Goal: Information Seeking & Learning: Learn about a topic

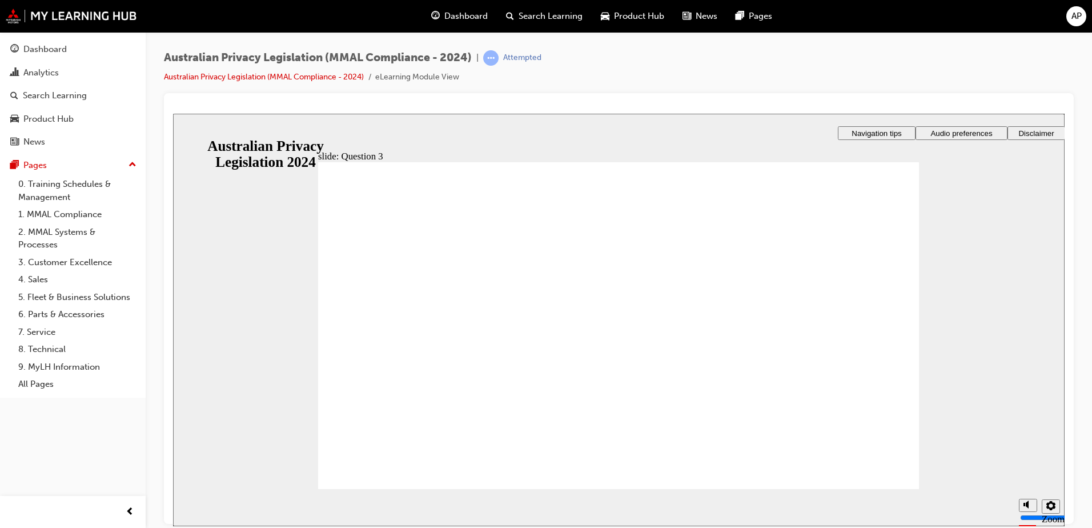
checkbox input "true"
drag, startPoint x: 411, startPoint y: 325, endPoint x: 465, endPoint y: 321, distance: 54.4
checkbox input "false"
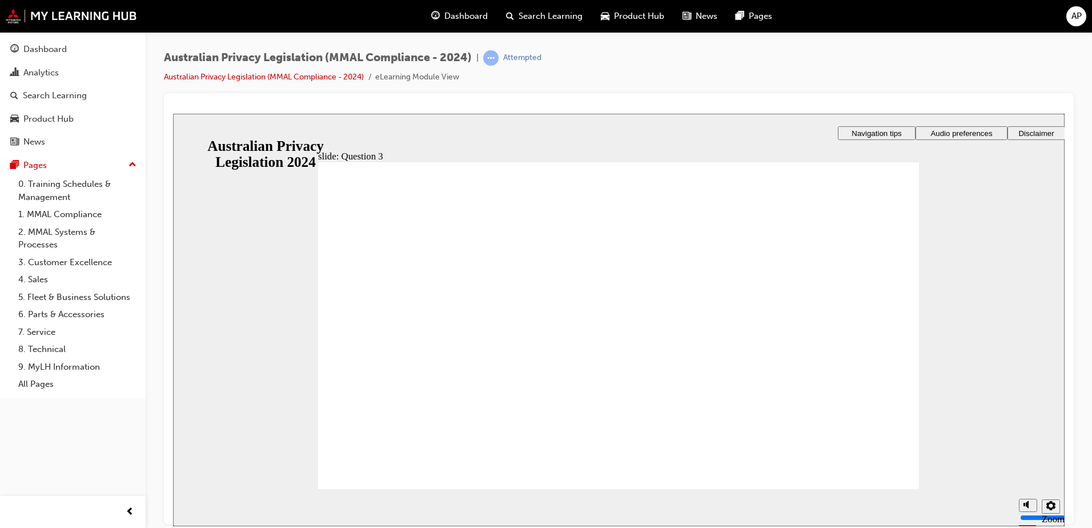
click at [867, 488] on section "Playback Speed 2 1.75" at bounding box center [618, 506] width 891 height 37
radio input "true"
drag, startPoint x: 395, startPoint y: 464, endPoint x: 465, endPoint y: 468, distance: 70.9
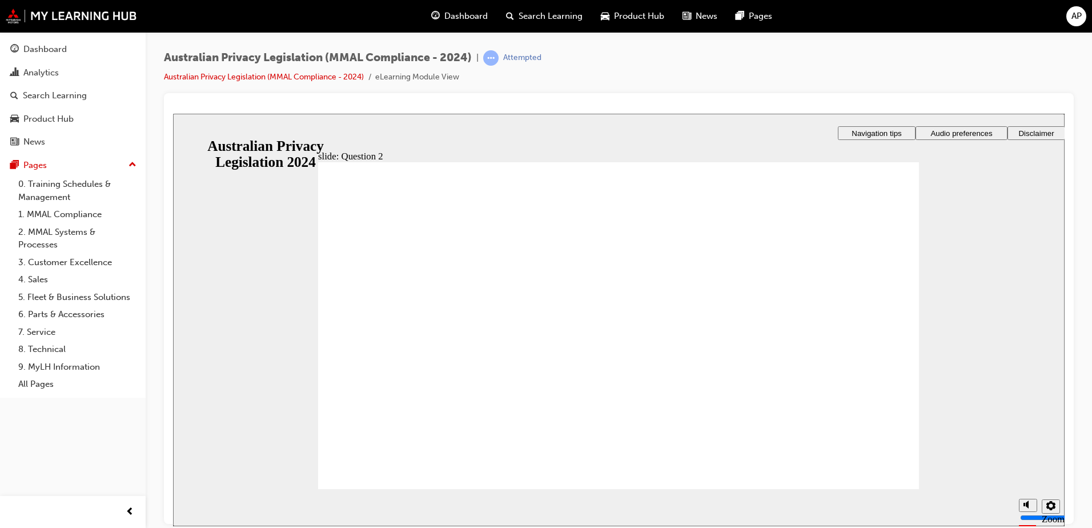
radio input "true"
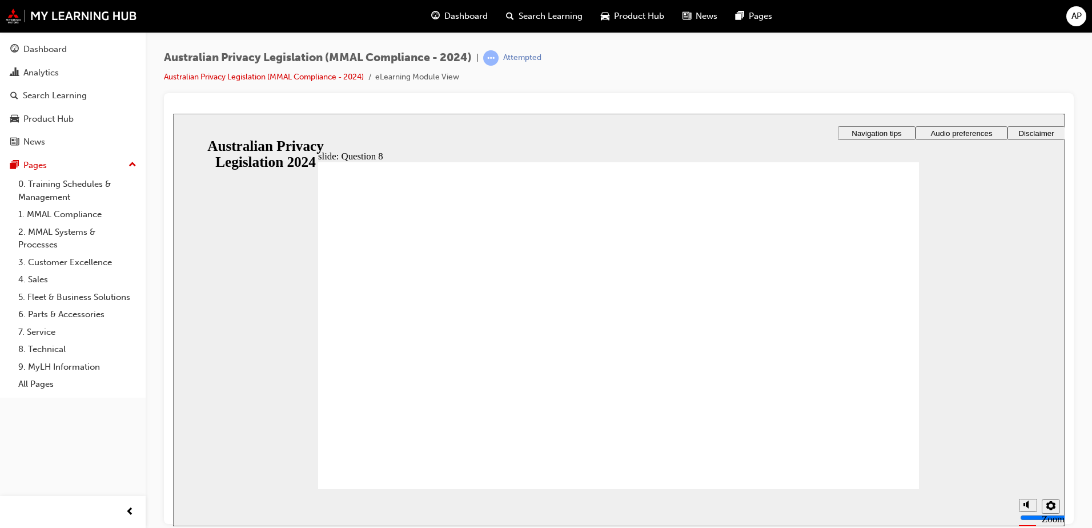
drag, startPoint x: 460, startPoint y: 300, endPoint x: 408, endPoint y: 455, distance: 163.2
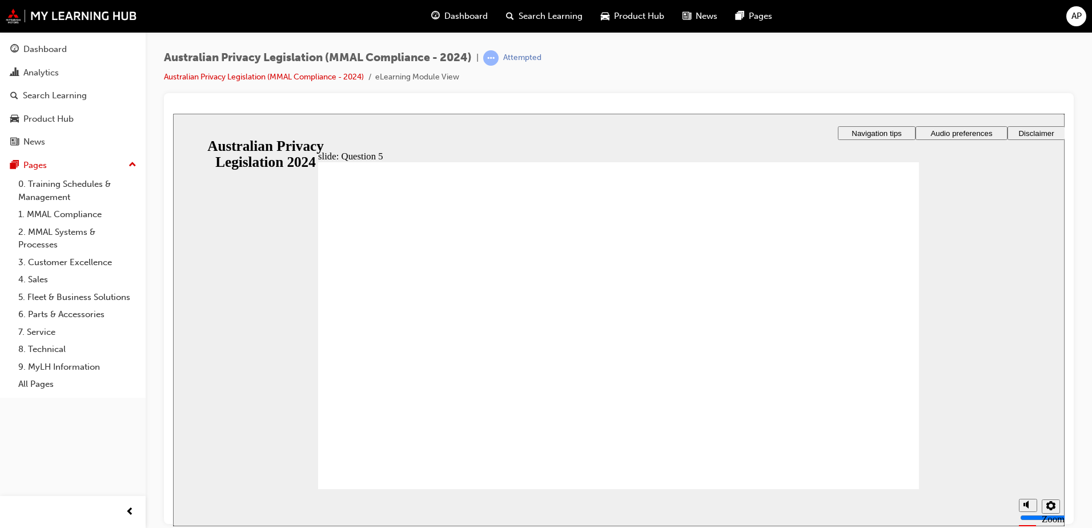
radio input "true"
checkbox input "true"
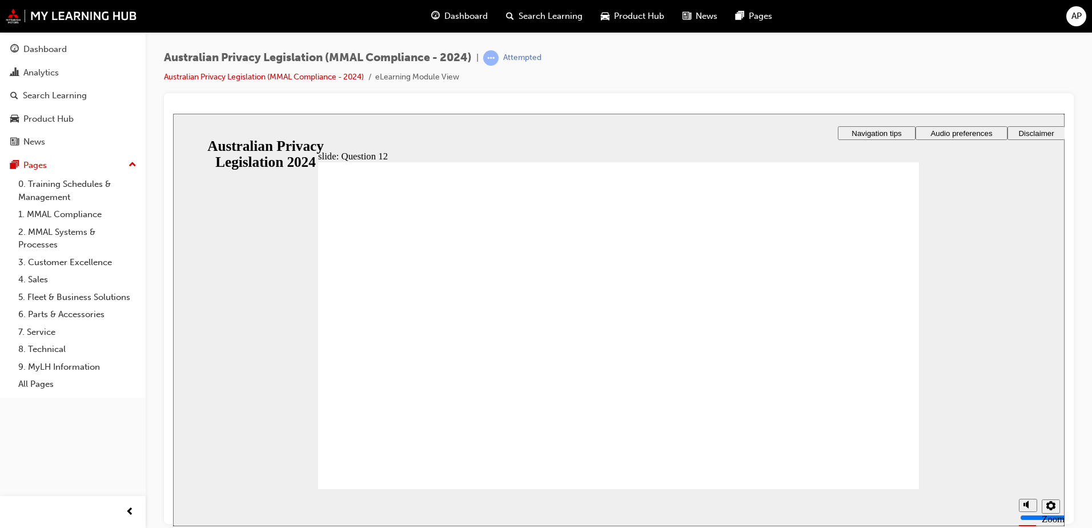
checkbox input "false"
checkbox input "true"
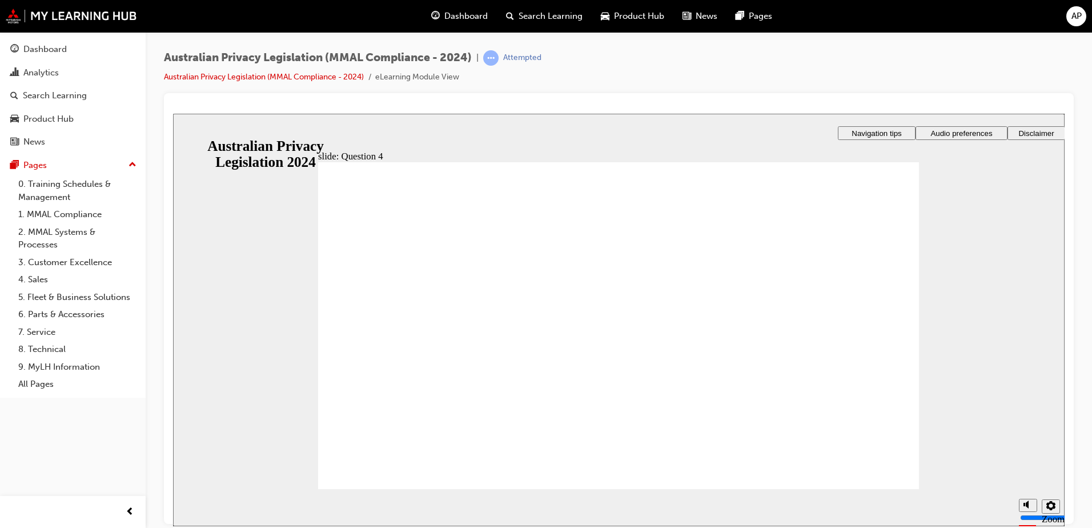
radio input "true"
drag, startPoint x: 352, startPoint y: 329, endPoint x: 421, endPoint y: 468, distance: 155.5
radio input "false"
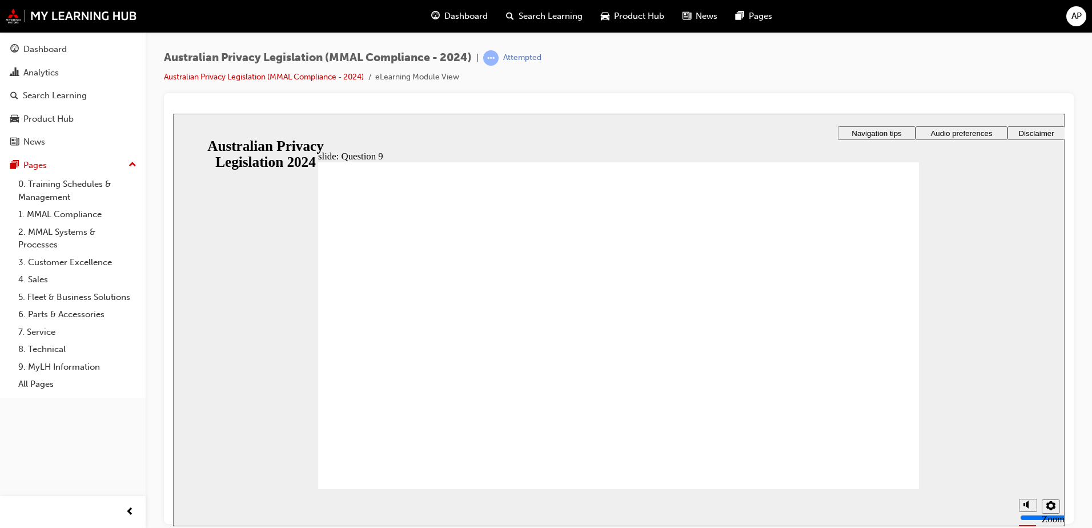
radio input "true"
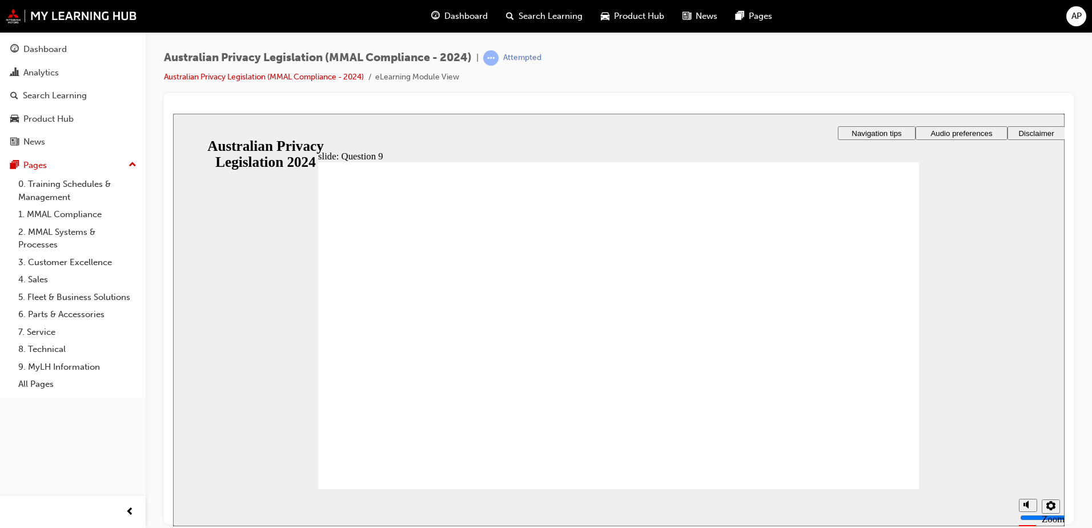
radio input "true"
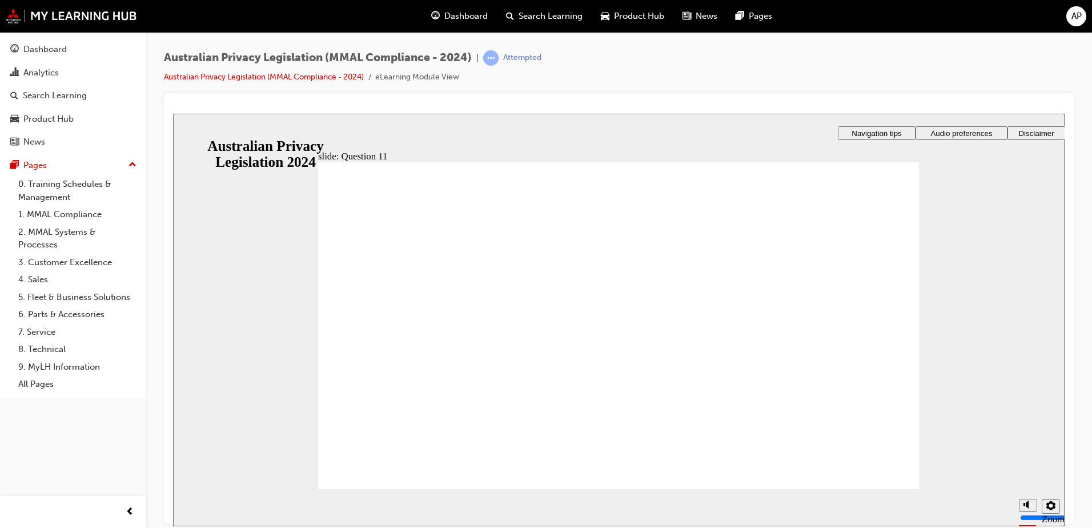
radio input "true"
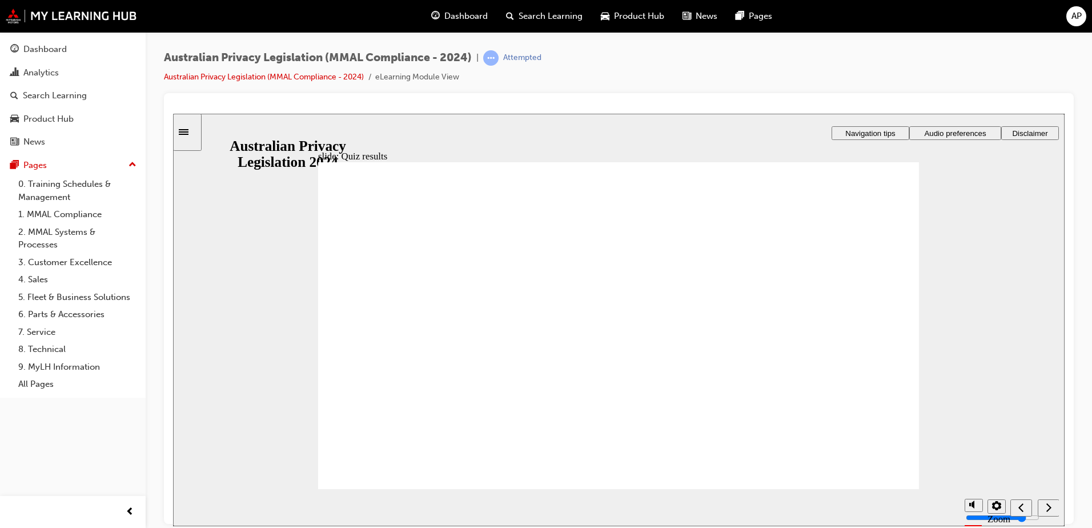
radio input "true"
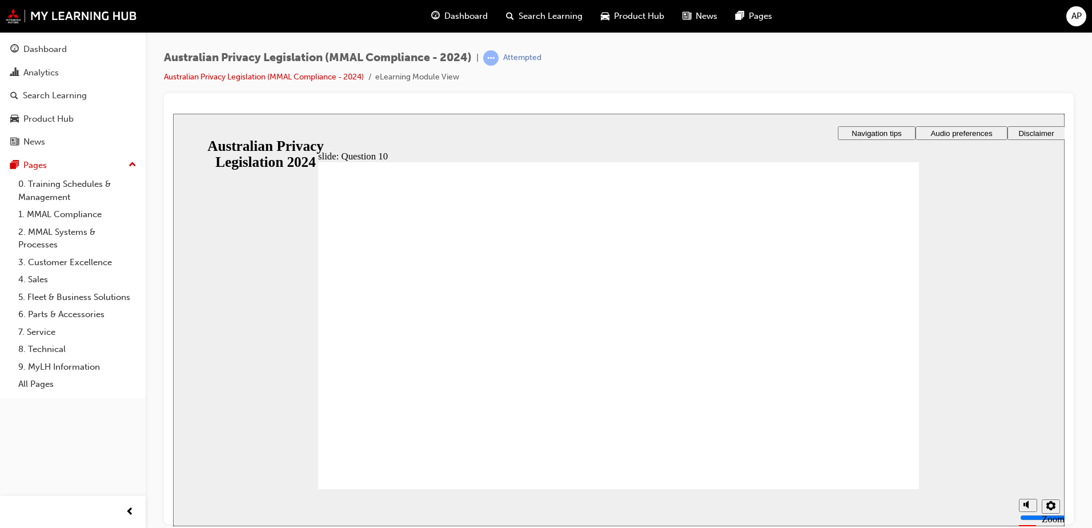
radio input "true"
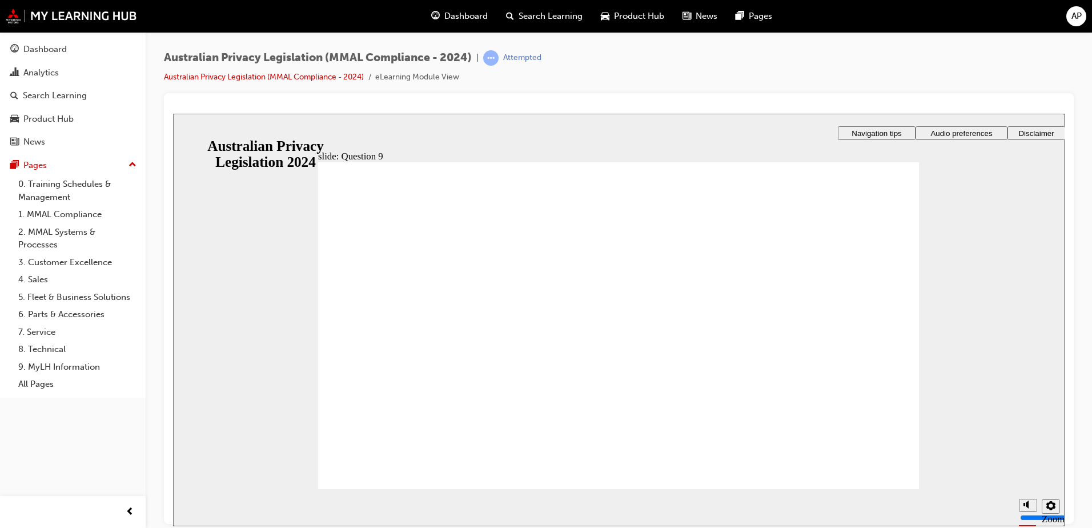
radio input "true"
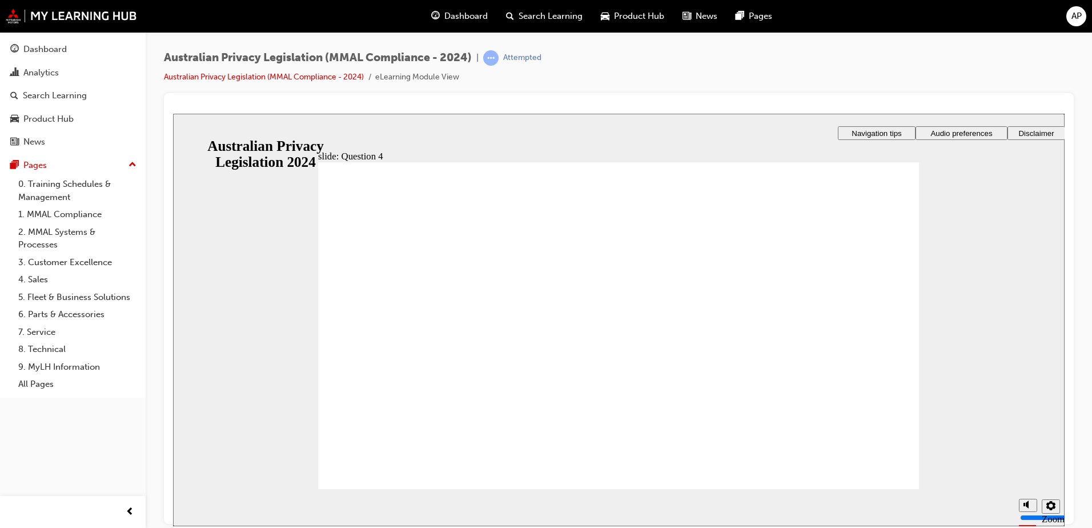
drag, startPoint x: 347, startPoint y: 355, endPoint x: 405, endPoint y: 469, distance: 128.7
radio input "true"
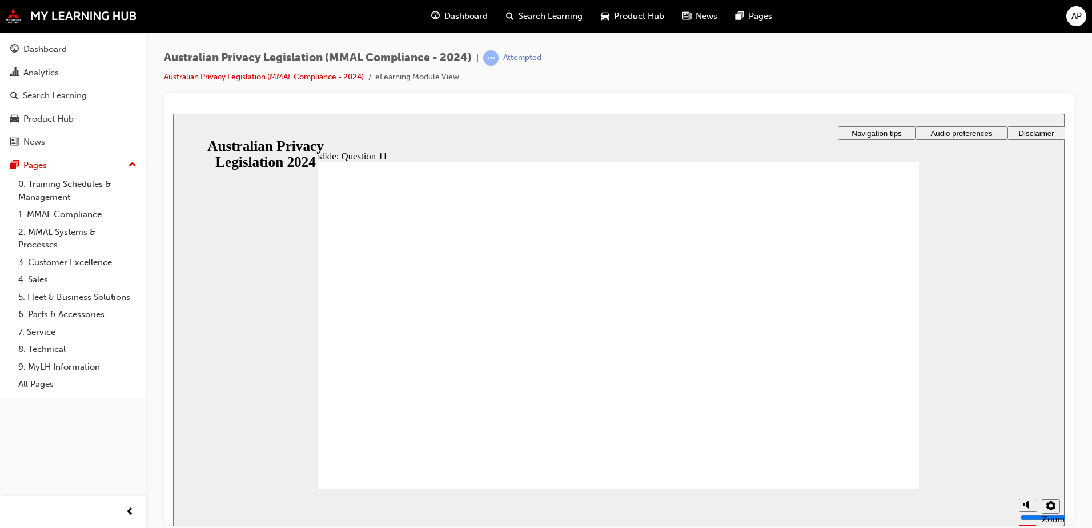
checkbox input "true"
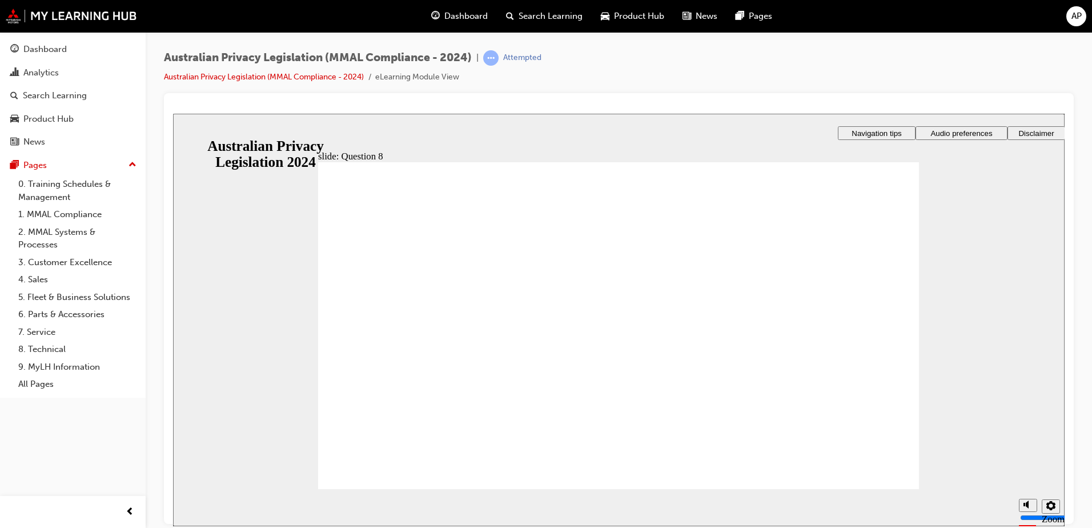
radio input "true"
radio input "false"
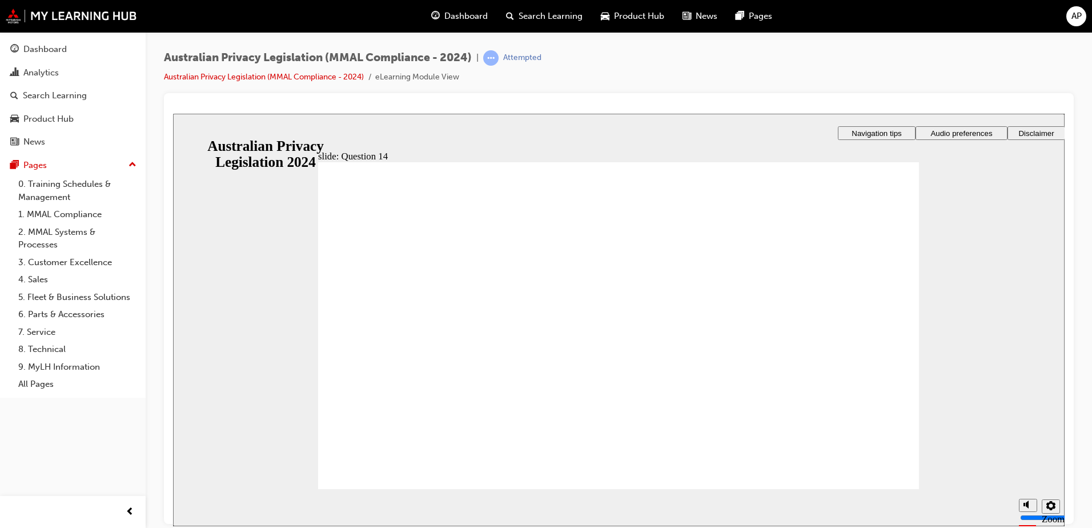
radio input "true"
checkbox input "true"
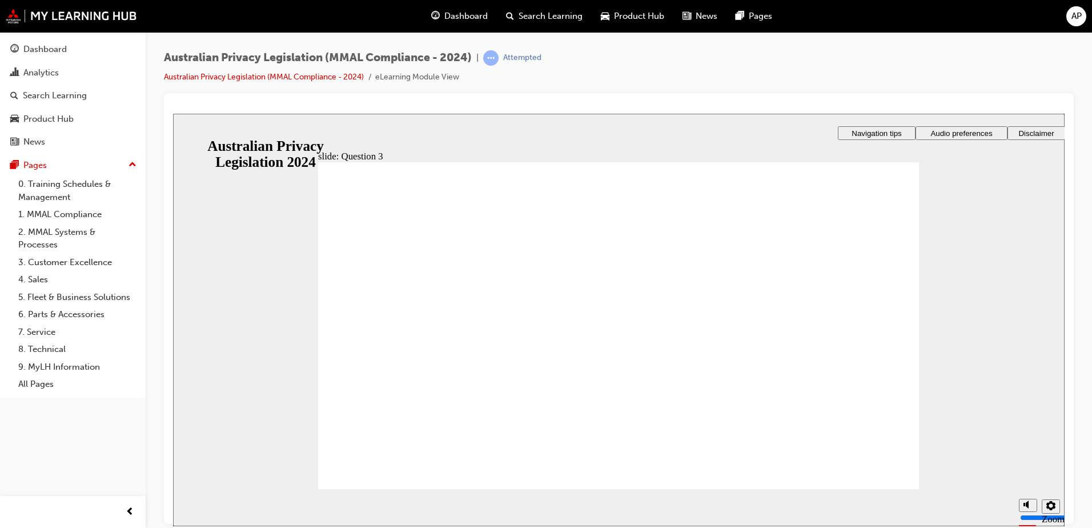
checkbox input "true"
radio input "true"
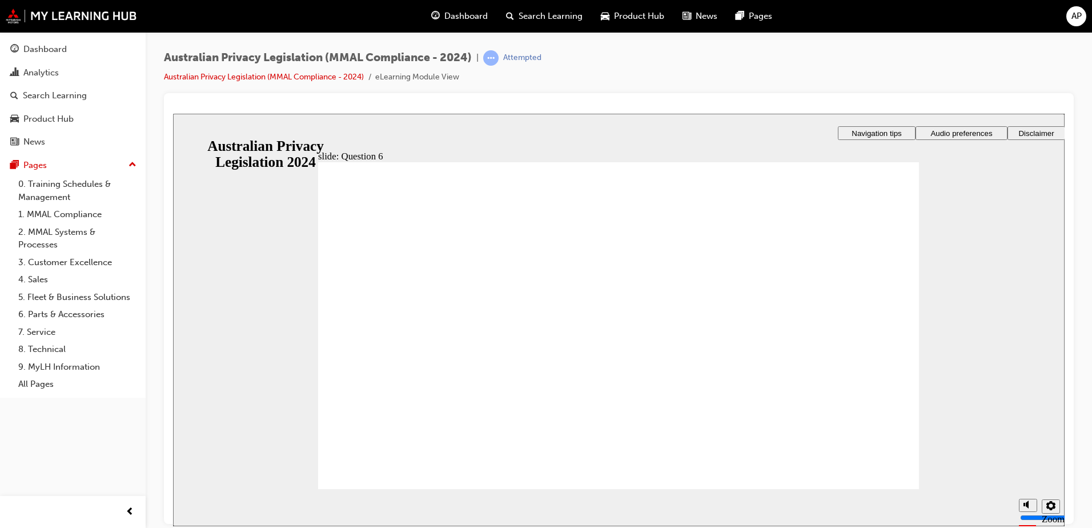
radio input "true"
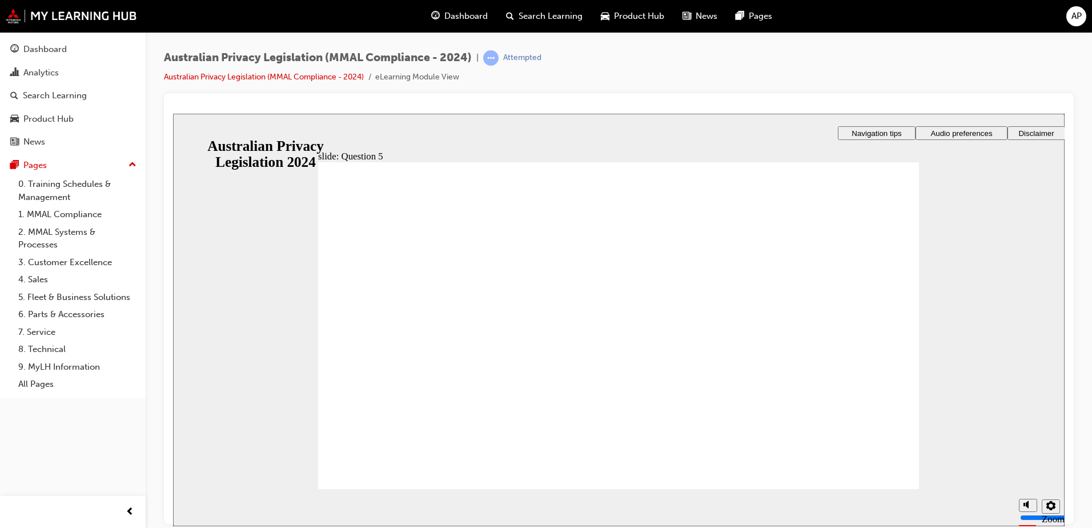
radio input "true"
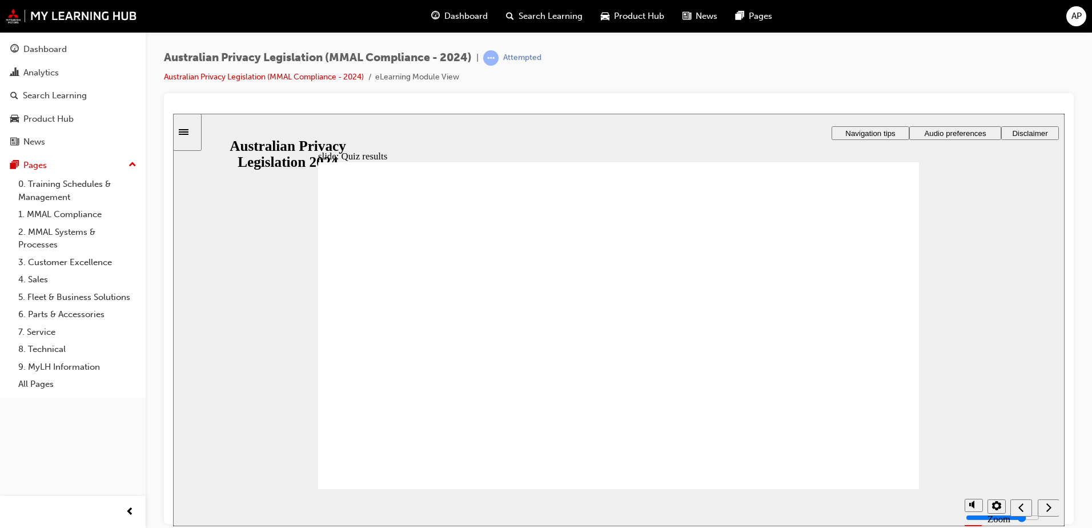
drag, startPoint x: 368, startPoint y: 315, endPoint x: 370, endPoint y: 335, distance: 20.1
radio input "false"
radio input "true"
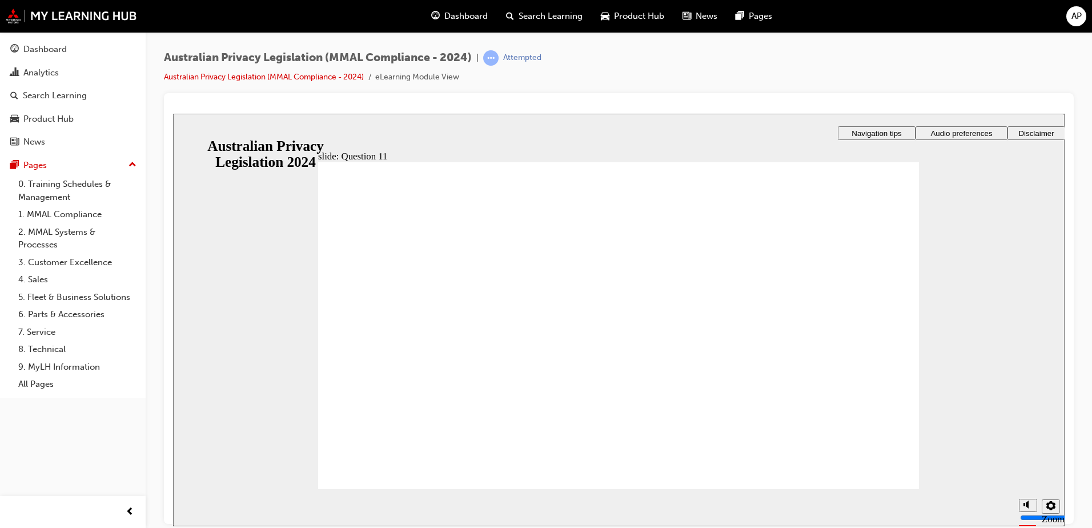
radio input "true"
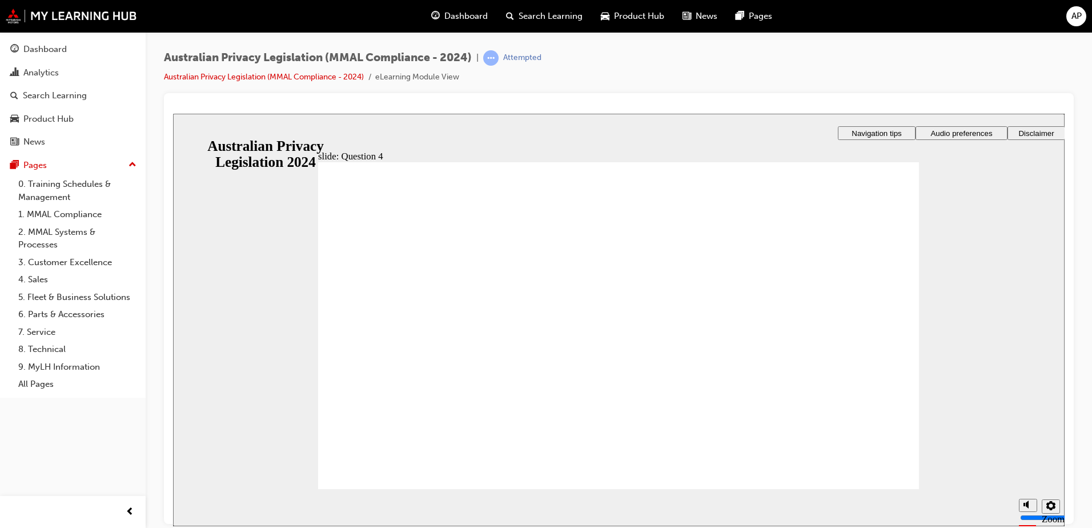
radio input "true"
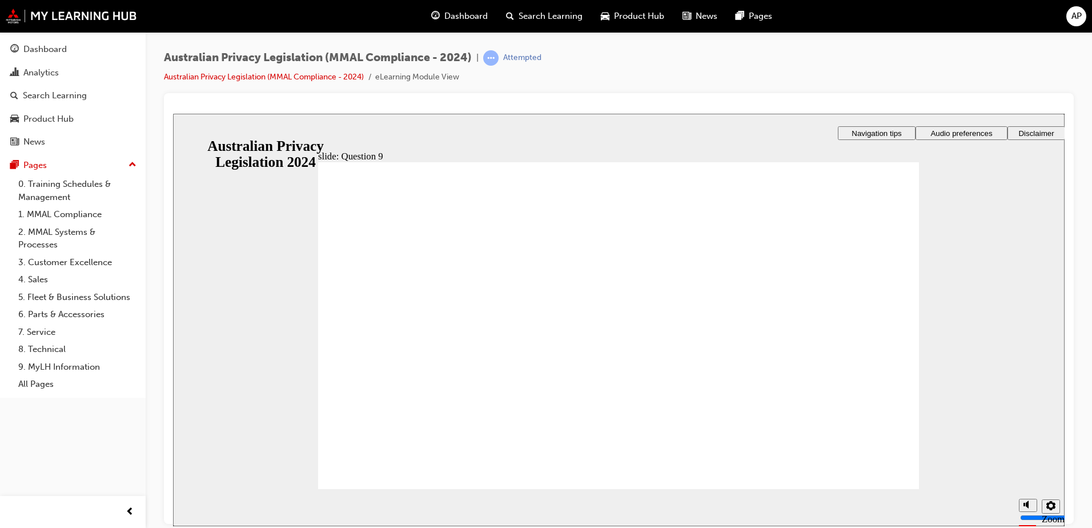
radio input "true"
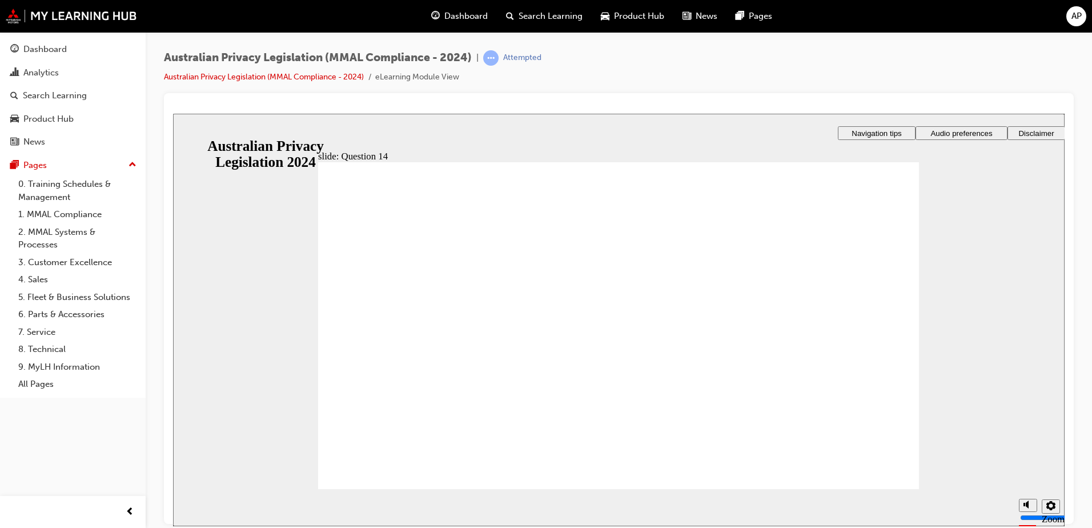
radio input "true"
checkbox input "true"
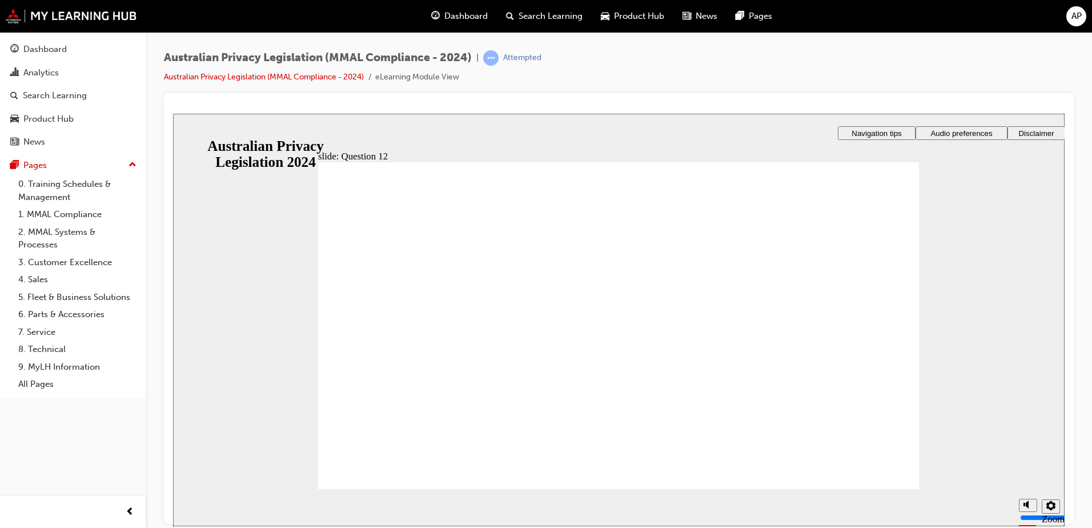
checkbox input "true"
checkbox input "false"
checkbox input "true"
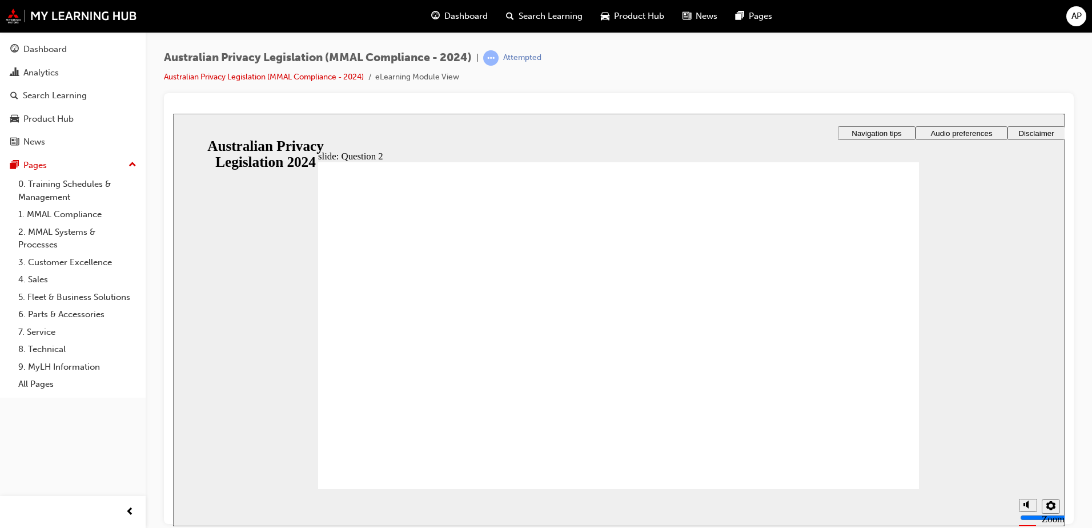
radio input "true"
checkbox input "true"
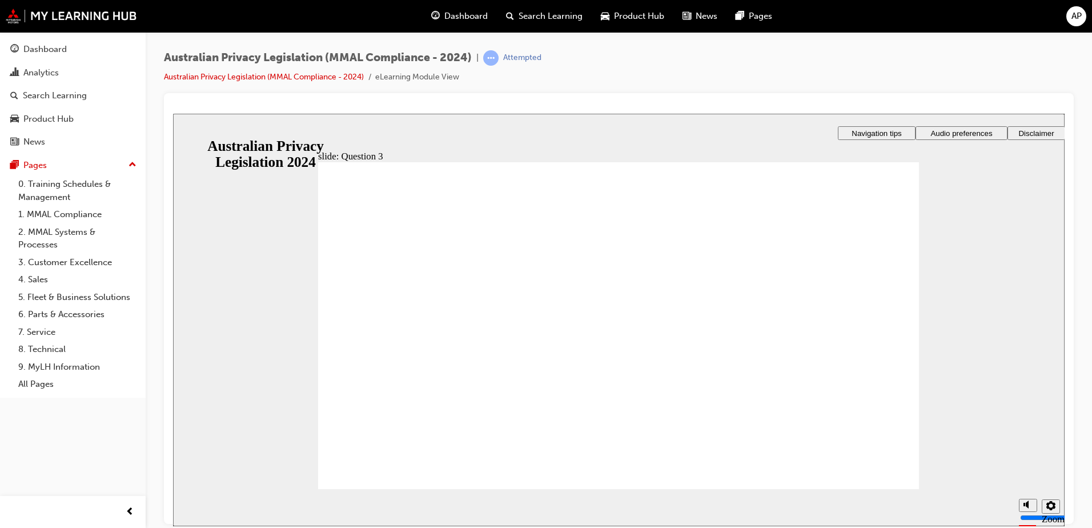
drag, startPoint x: 404, startPoint y: 299, endPoint x: 413, endPoint y: 459, distance: 160.7
radio input "true"
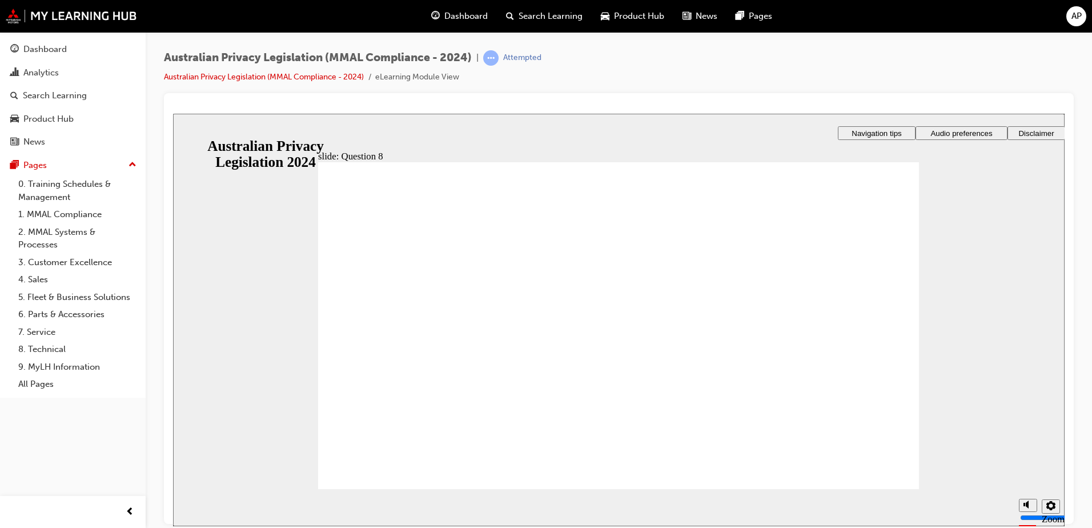
radio input "true"
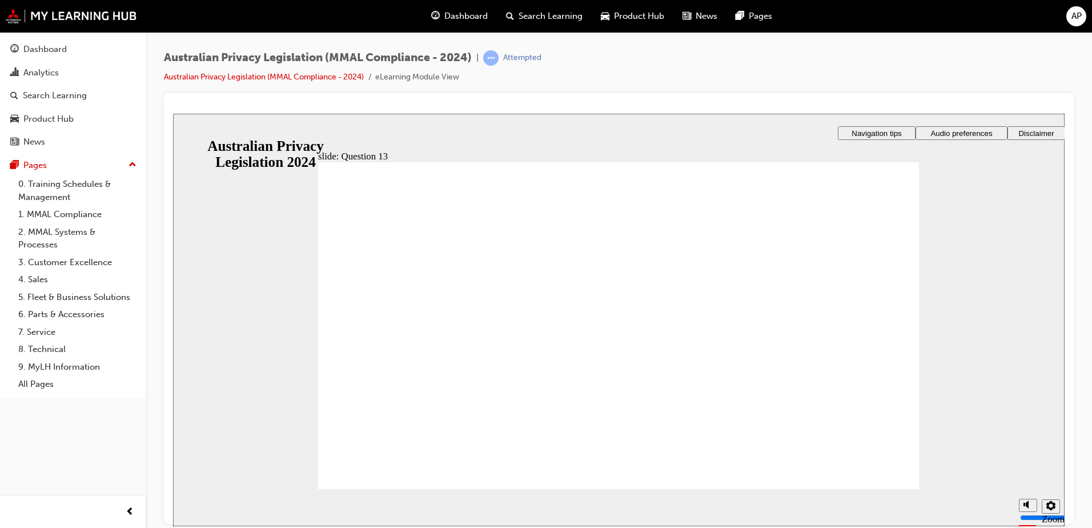
drag, startPoint x: 403, startPoint y: 458, endPoint x: 430, endPoint y: 454, distance: 27.8
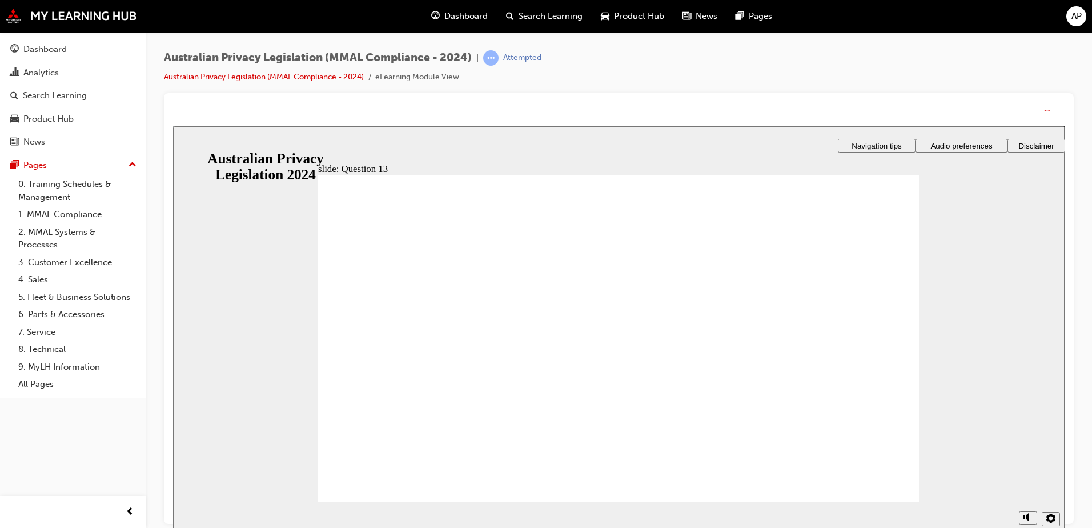
click at [868, 501] on section "Playback Speed 2 1.75 1.5 1.25 0.75" at bounding box center [618, 519] width 891 height 37
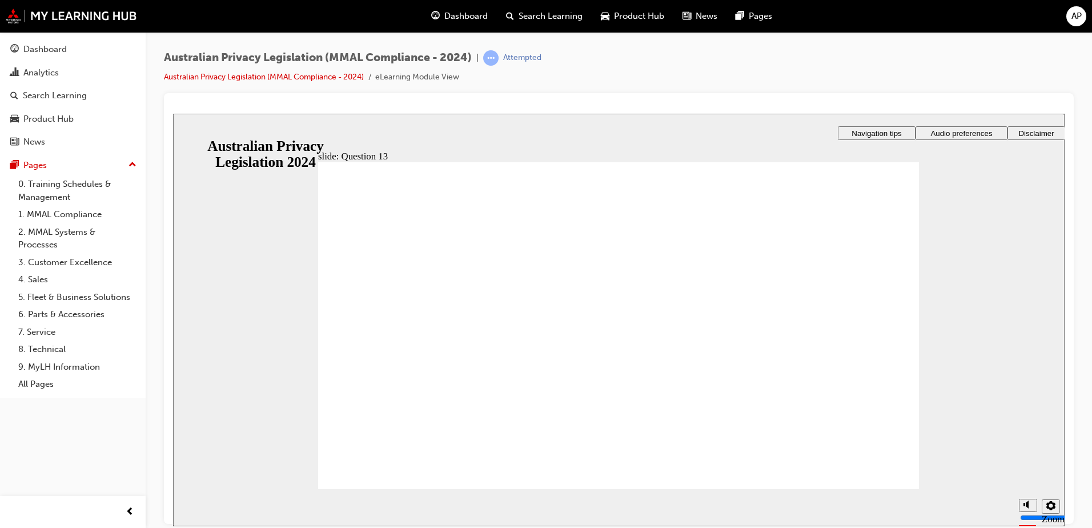
radio input "true"
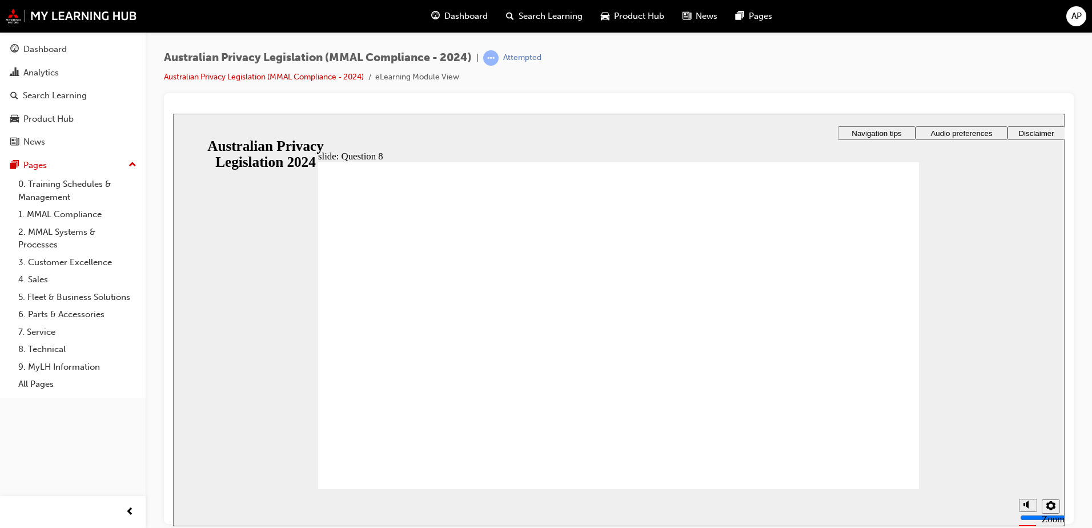
radio input "true"
checkbox input "true"
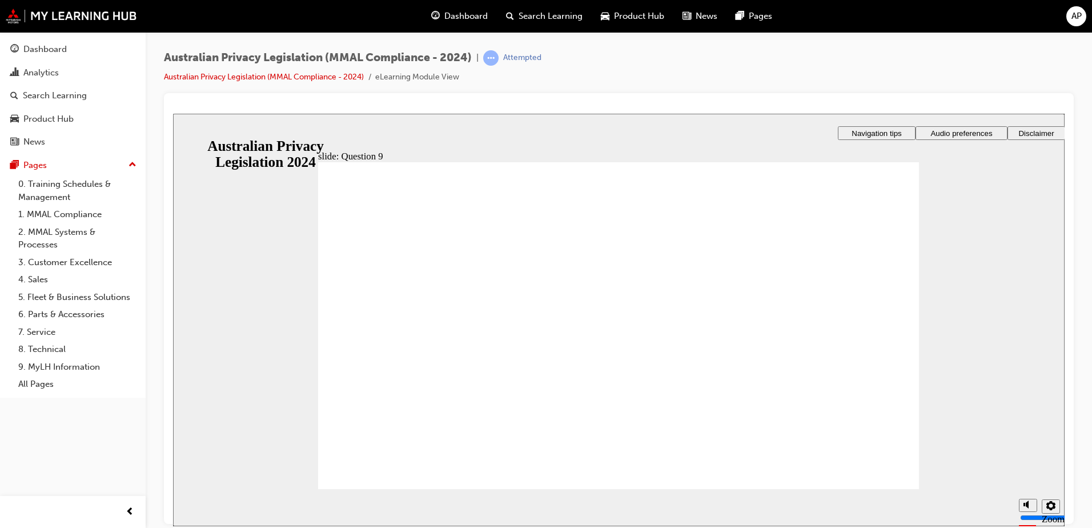
radio input "true"
drag, startPoint x: 486, startPoint y: 350, endPoint x: 373, endPoint y: 473, distance: 167.3
radio input "true"
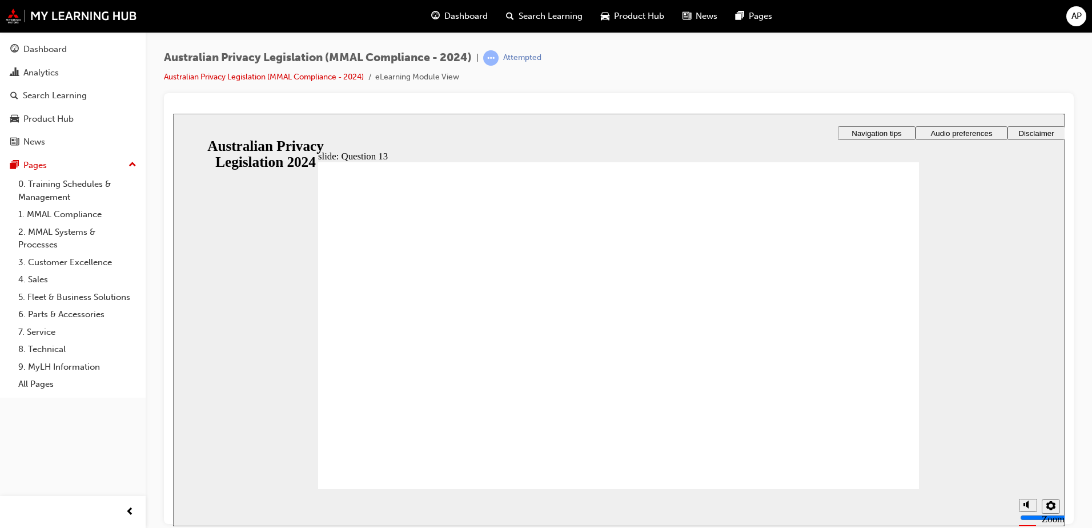
radio input "true"
drag, startPoint x: 397, startPoint y: 462, endPoint x: 746, endPoint y: 485, distance: 350.2
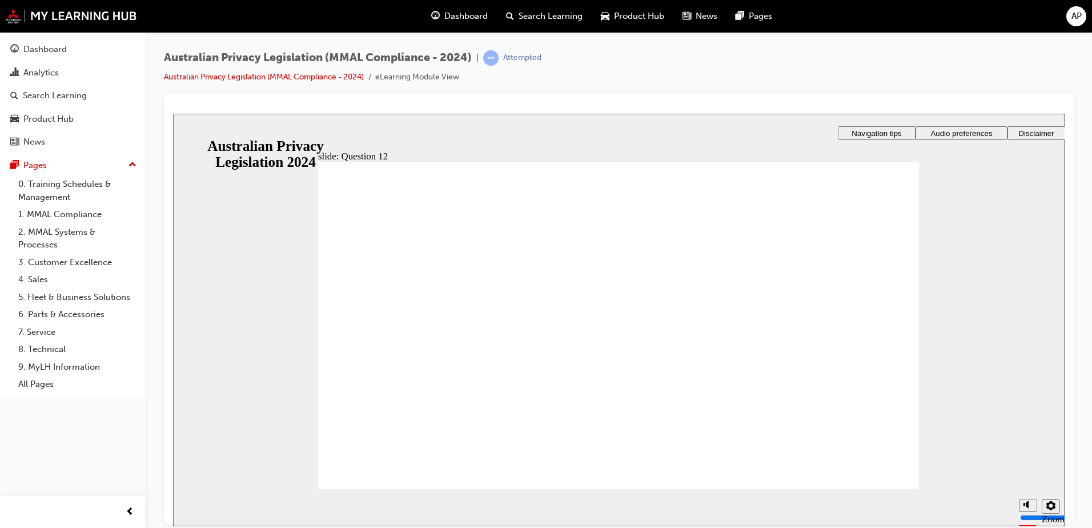
checkbox input "true"
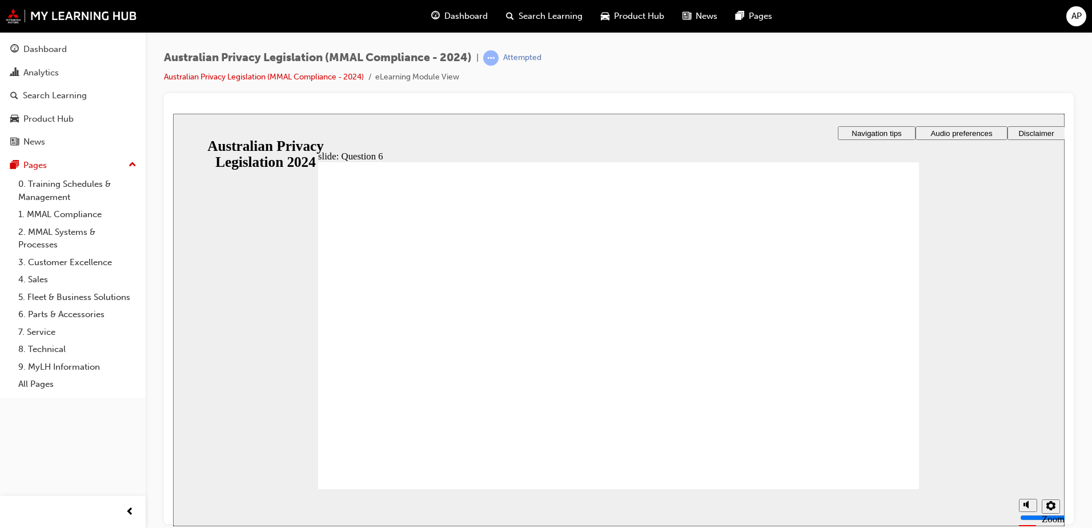
radio input "true"
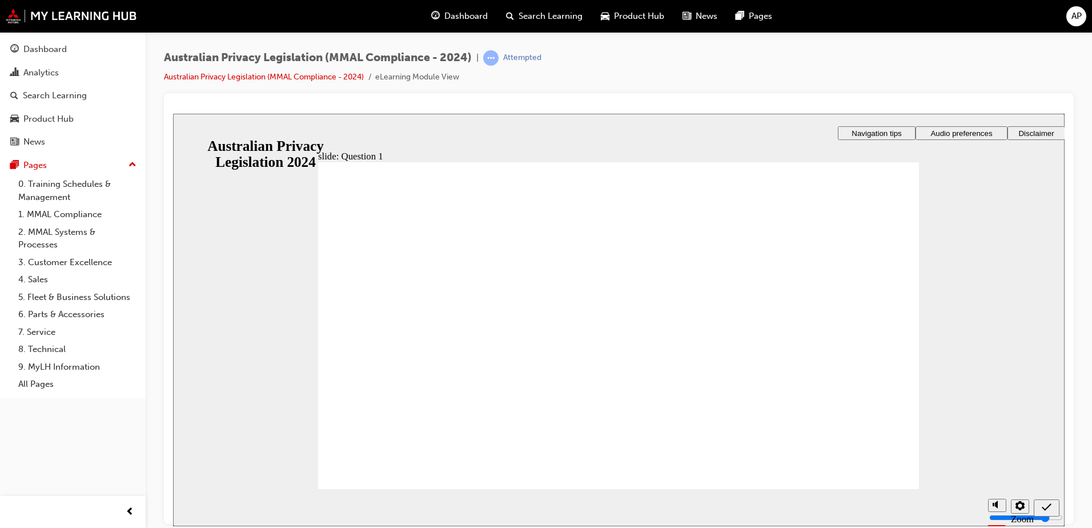
radio input "true"
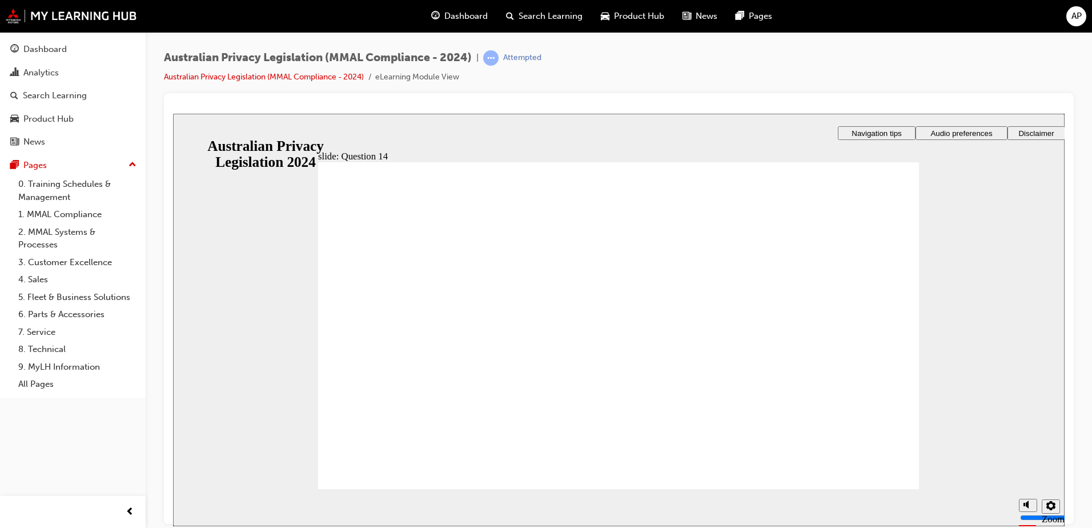
radio input "true"
drag, startPoint x: 421, startPoint y: 324, endPoint x: 414, endPoint y: 456, distance: 131.5
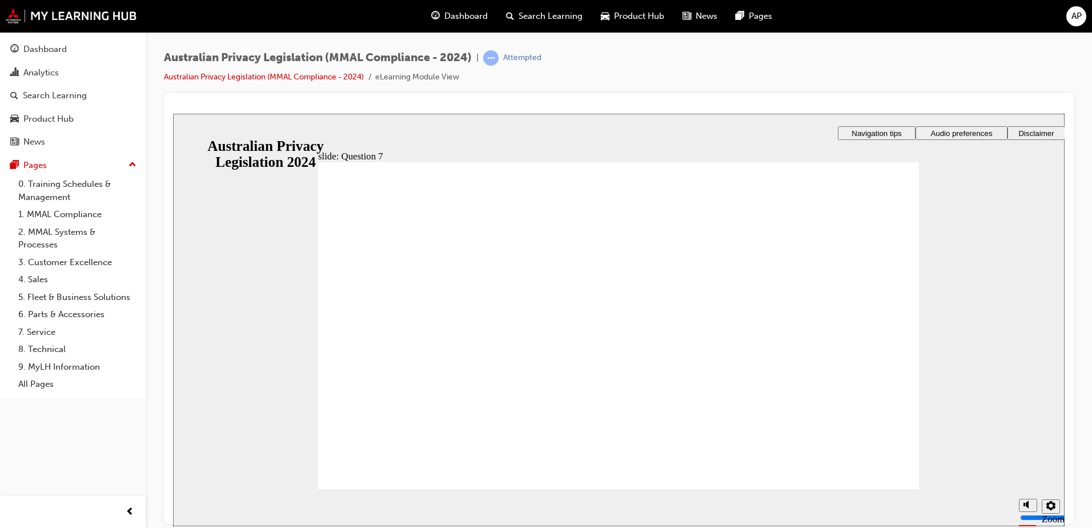
radio input "true"
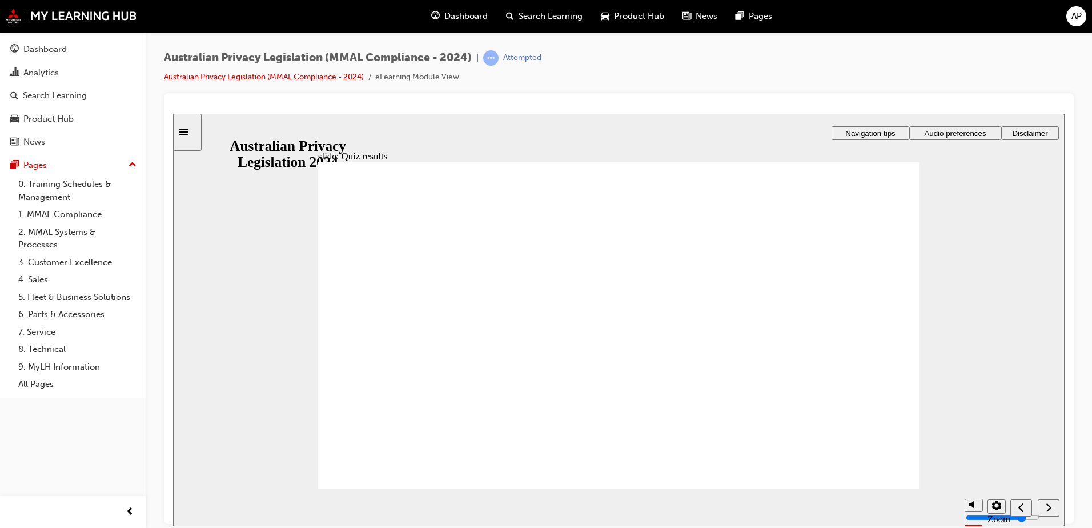
click at [40, 57] on link "Dashboard" at bounding box center [73, 49] width 136 height 21
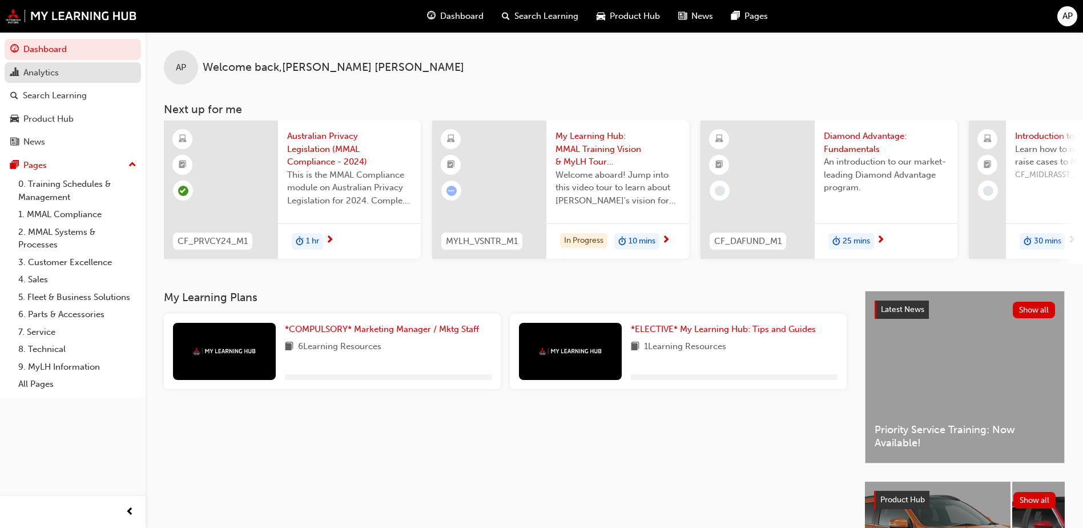
click at [47, 81] on link "Analytics" at bounding box center [73, 72] width 136 height 21
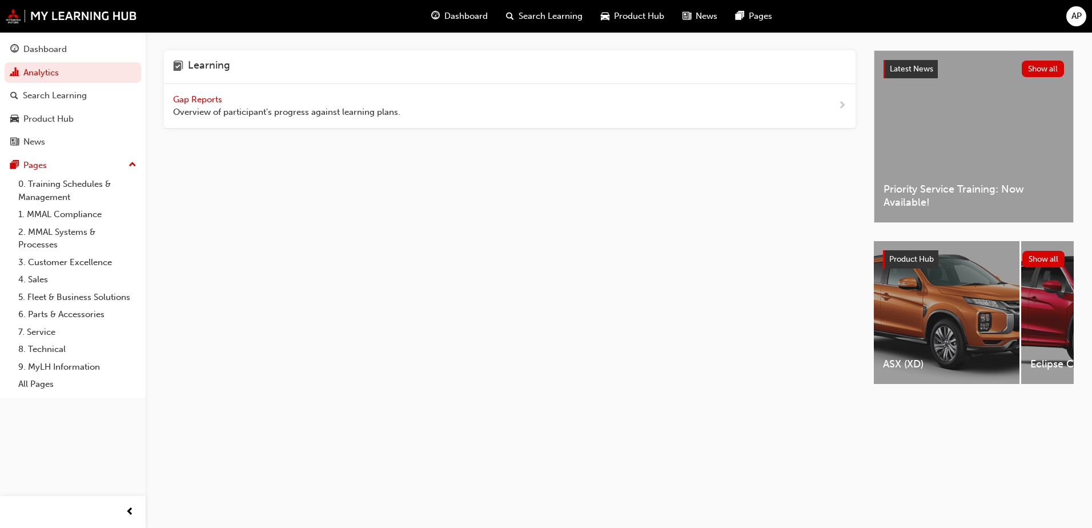
click at [205, 96] on span "Gap Reports" at bounding box center [198, 99] width 51 height 10
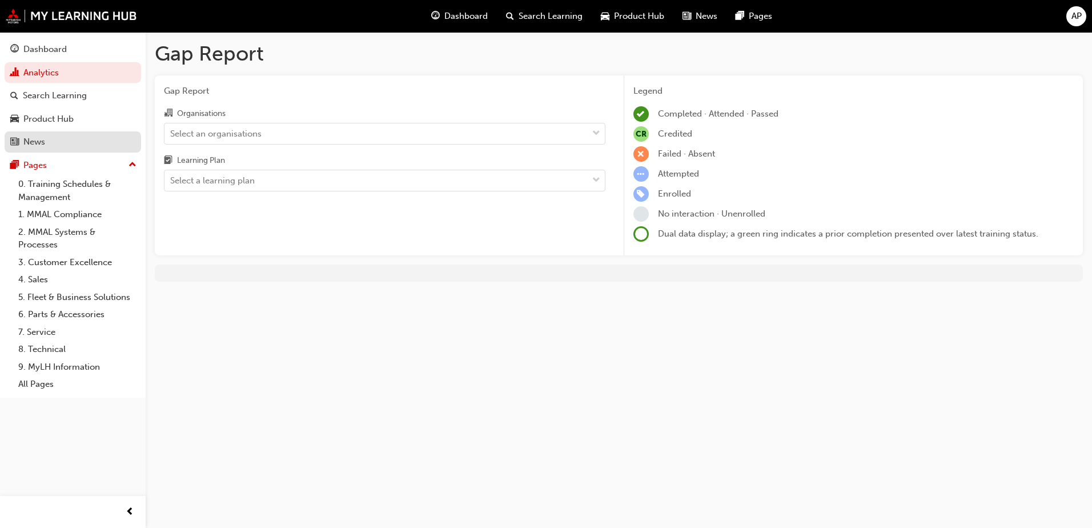
click at [45, 135] on div "News" at bounding box center [34, 141] width 22 height 13
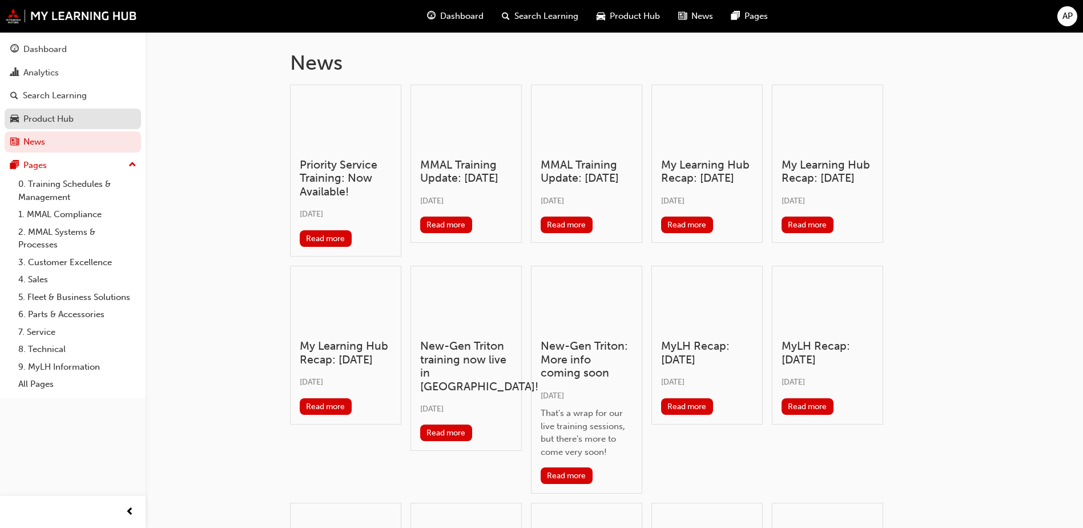
click at [61, 114] on div "Product Hub" at bounding box center [48, 118] width 50 height 13
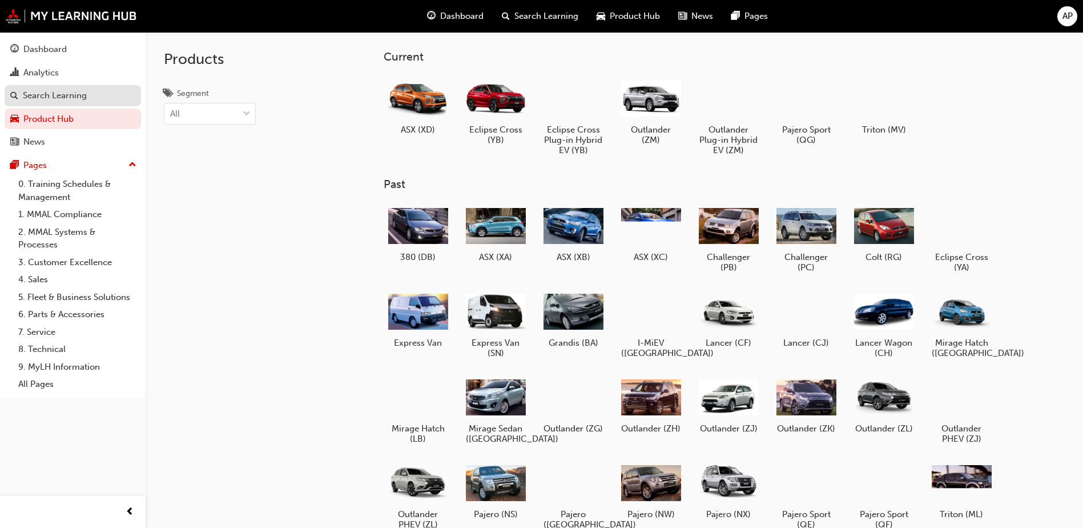
click at [73, 99] on div "Search Learning" at bounding box center [55, 95] width 64 height 13
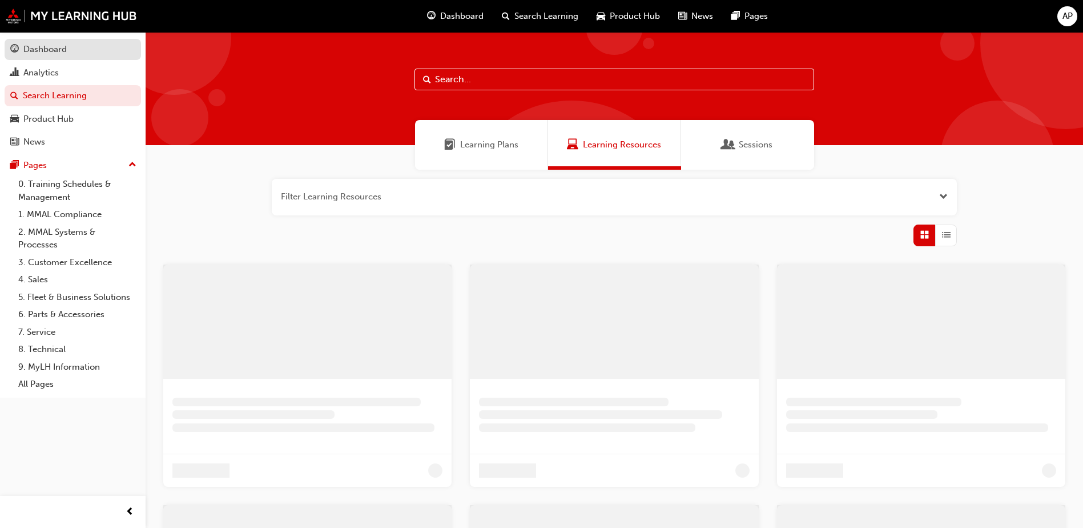
click at [62, 39] on link "Dashboard" at bounding box center [73, 49] width 136 height 21
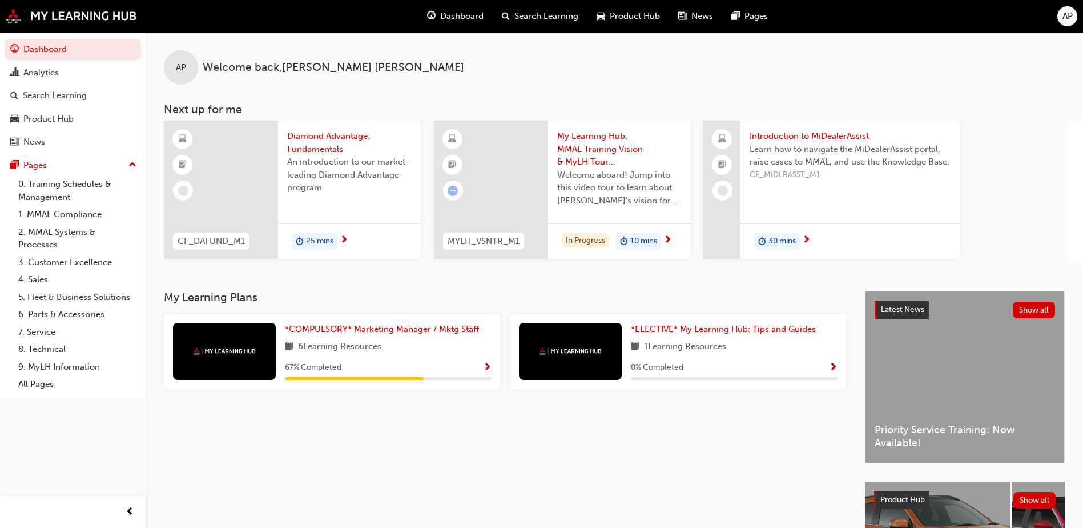
click at [1069, 22] on span "AP" at bounding box center [1068, 16] width 10 height 13
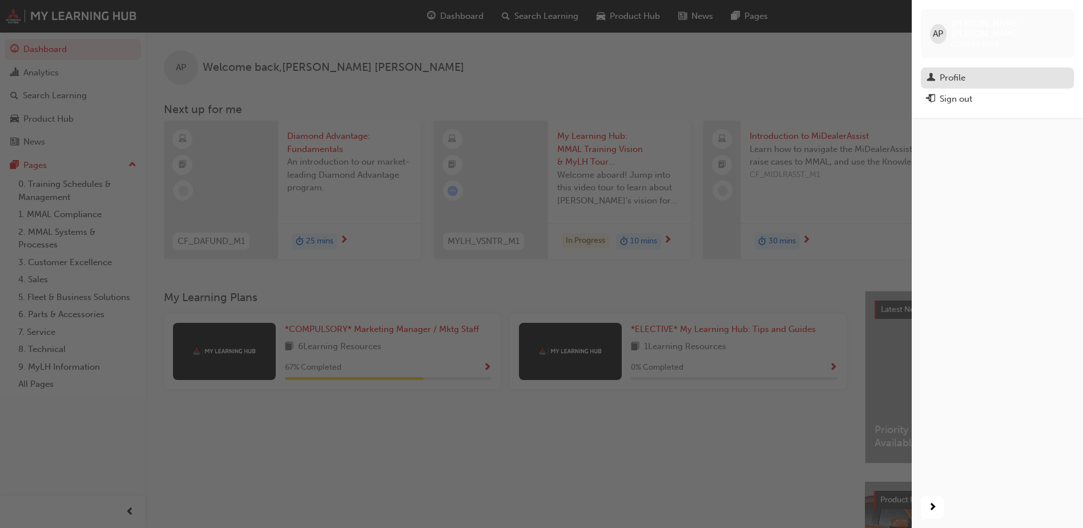
click at [957, 71] on div "Profile" at bounding box center [953, 77] width 26 height 13
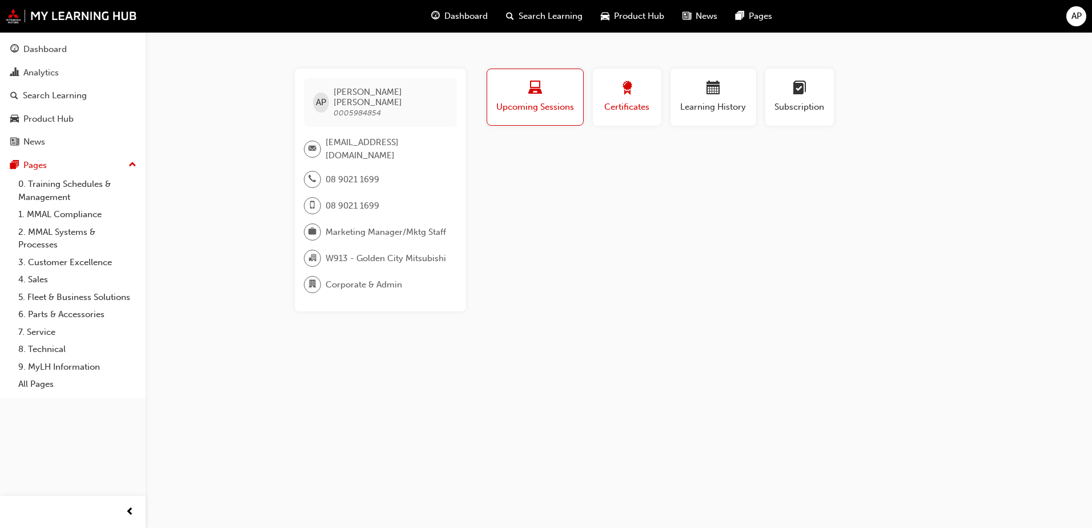
click at [630, 100] on span "Certificates" at bounding box center [626, 106] width 51 height 13
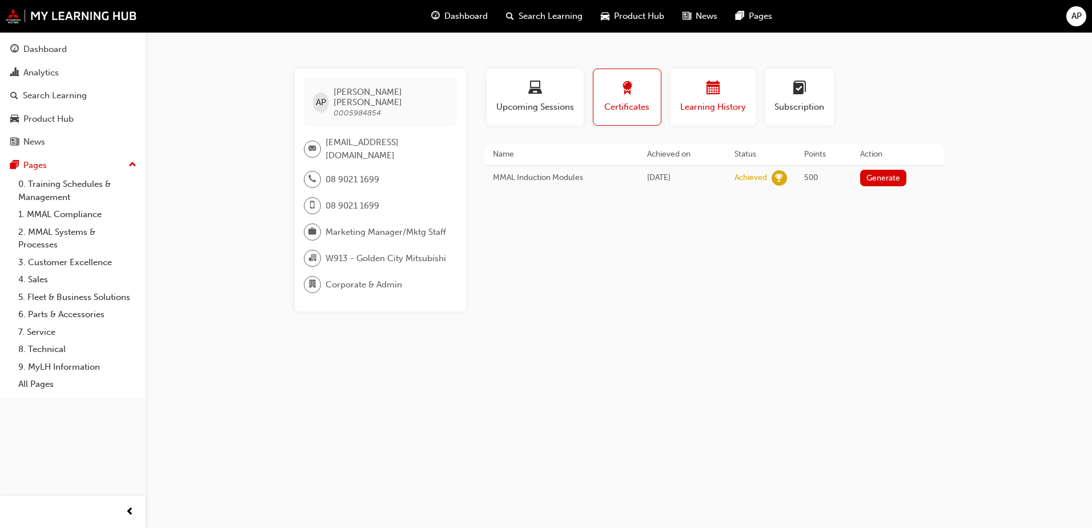
click at [700, 73] on button "Learning History" at bounding box center [713, 97] width 86 height 57
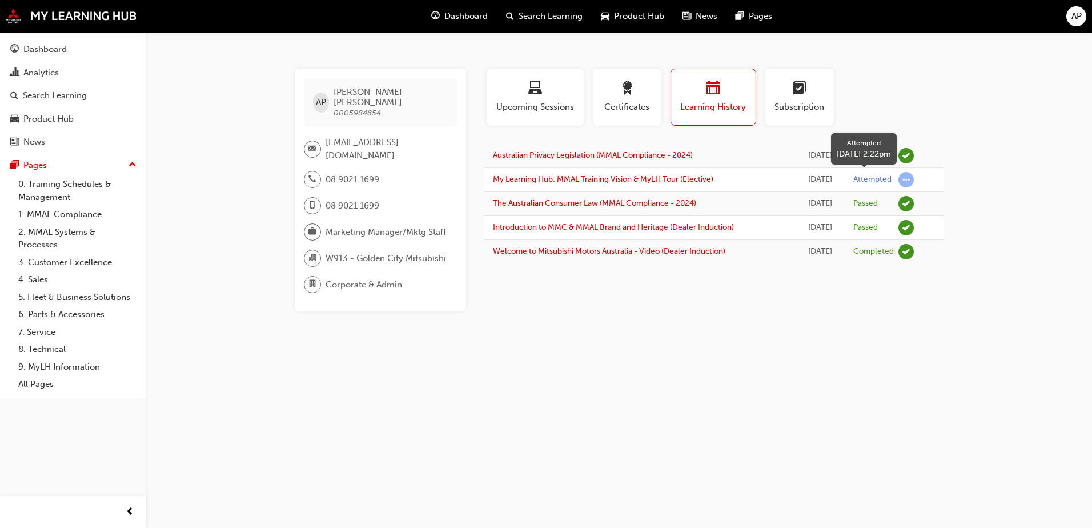
click at [903, 179] on span "learningRecordVerb_ATTEMPT-icon" at bounding box center [905, 179] width 15 height 15
click at [810, 104] on span "Subscription" at bounding box center [799, 106] width 51 height 13
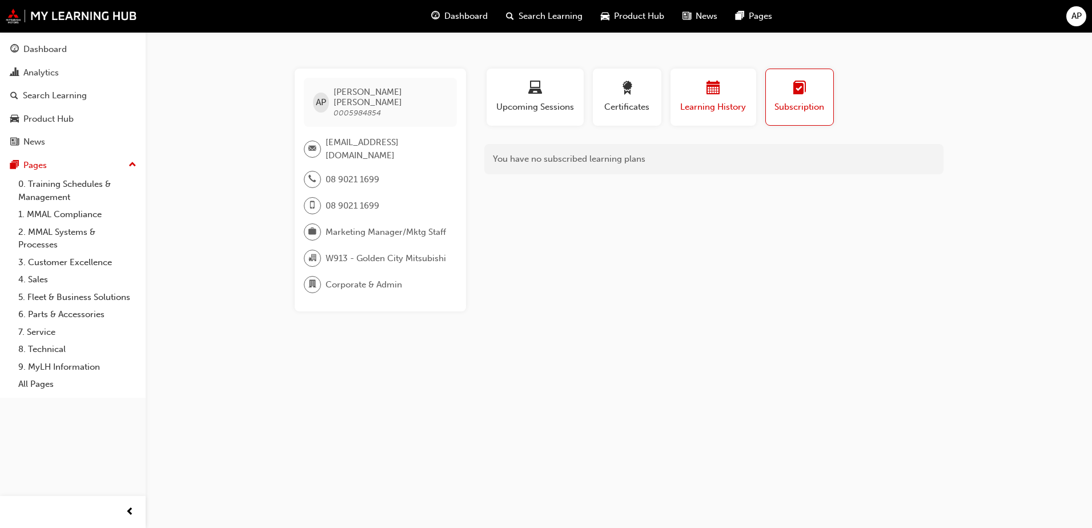
click at [693, 102] on span "Learning History" at bounding box center [713, 106] width 69 height 13
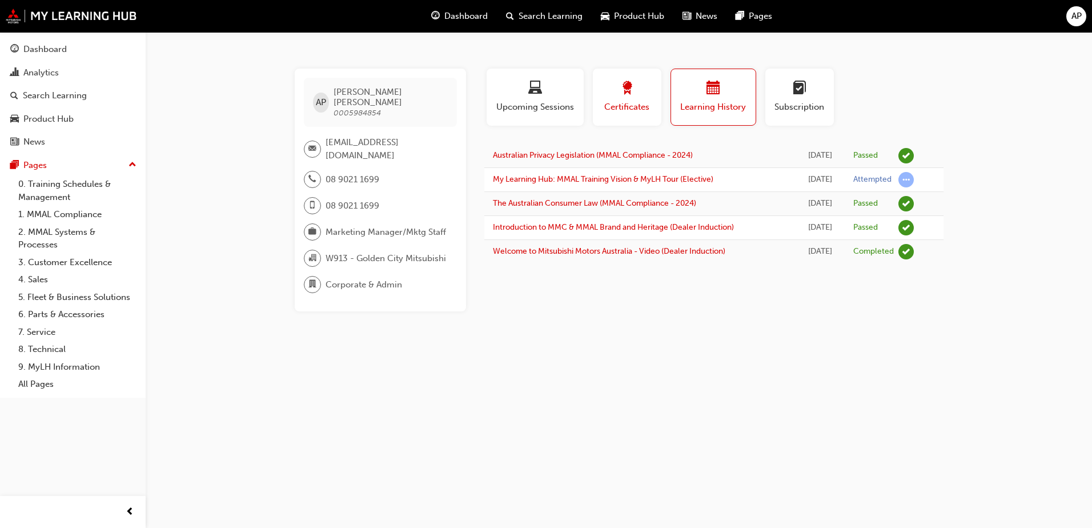
click at [634, 110] on span "Certificates" at bounding box center [626, 106] width 51 height 13
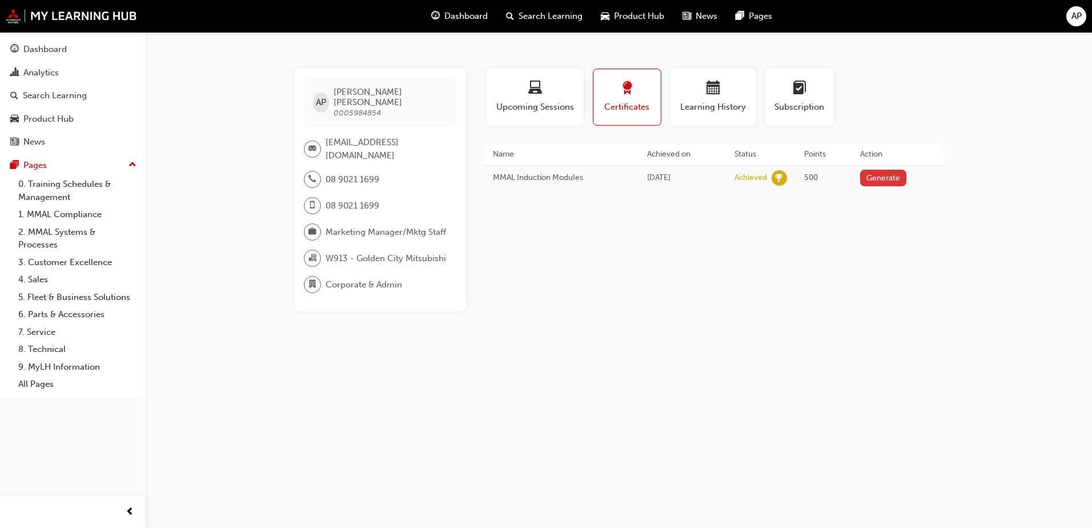
click at [879, 180] on button "Generate" at bounding box center [883, 178] width 47 height 17
click at [37, 71] on div "Analytics" at bounding box center [40, 72] width 35 height 13
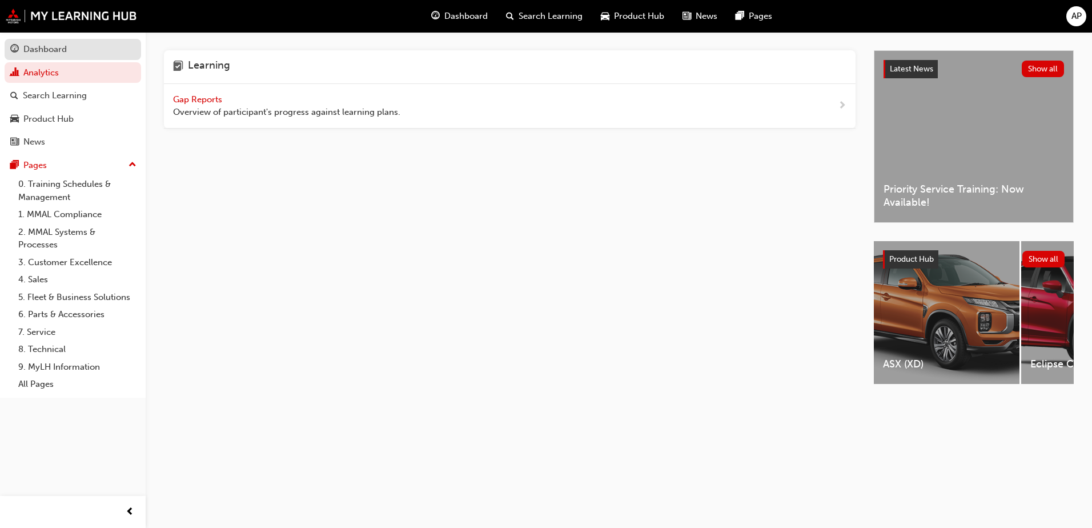
click at [66, 42] on link "Dashboard" at bounding box center [73, 49] width 136 height 21
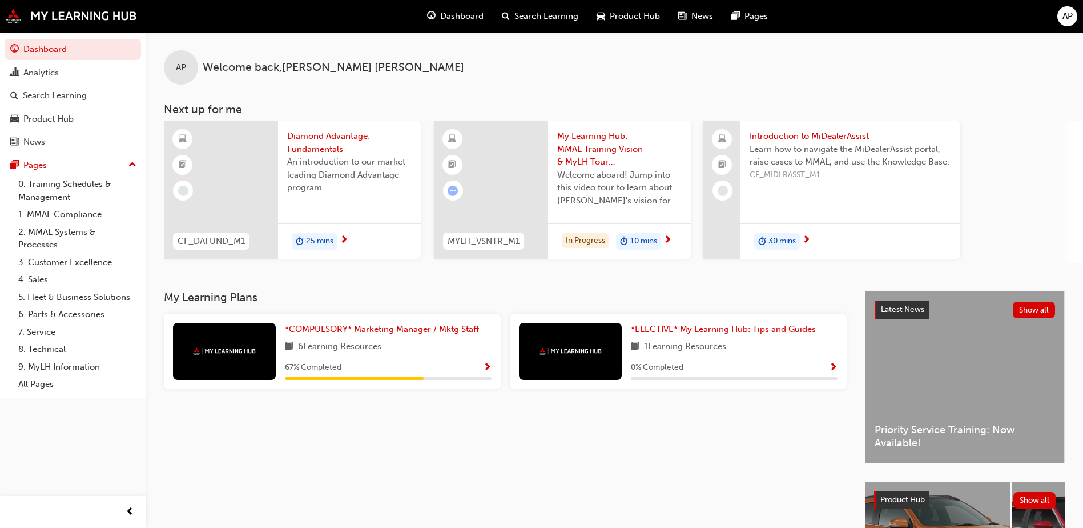
click at [234, 346] on div at bounding box center [224, 351] width 103 height 57
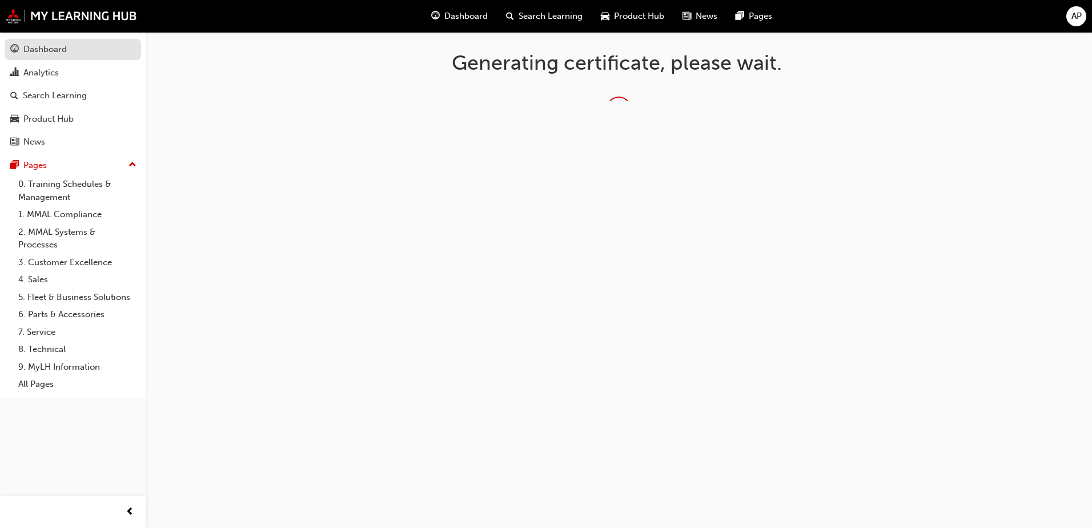
click at [59, 49] on div "Dashboard" at bounding box center [44, 49] width 43 height 13
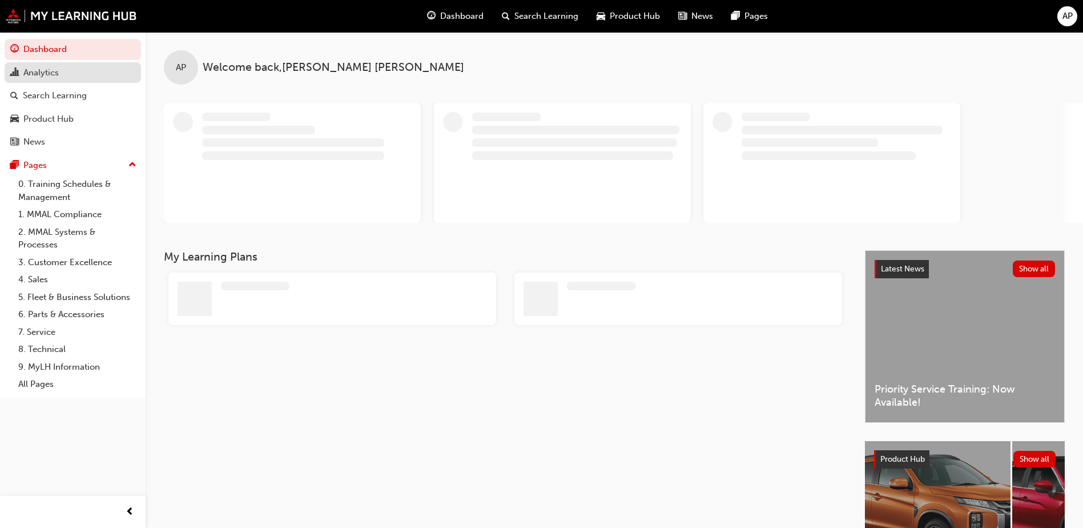
click at [59, 77] on div "Analytics" at bounding box center [40, 72] width 35 height 13
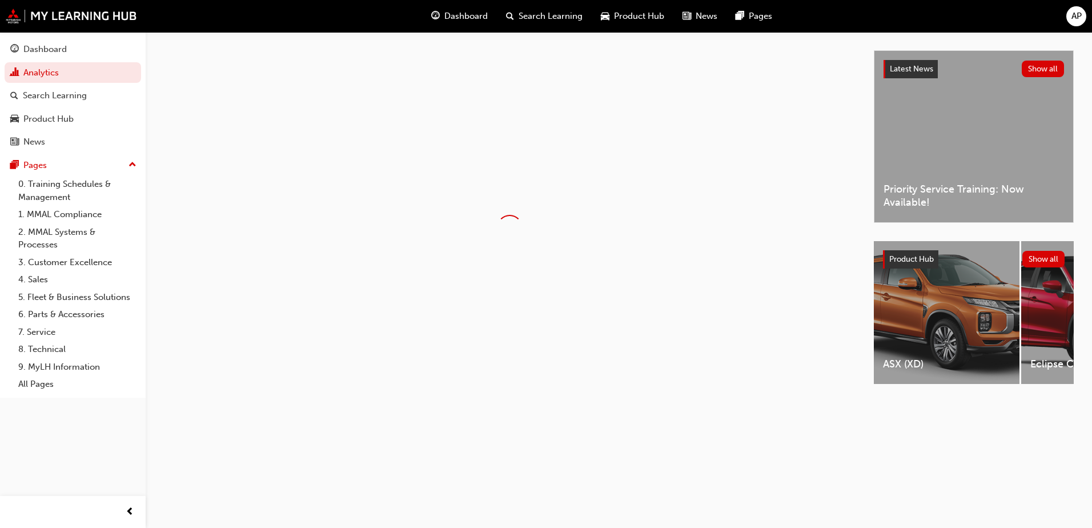
click at [1076, 17] on span "AP" at bounding box center [1076, 16] width 10 height 13
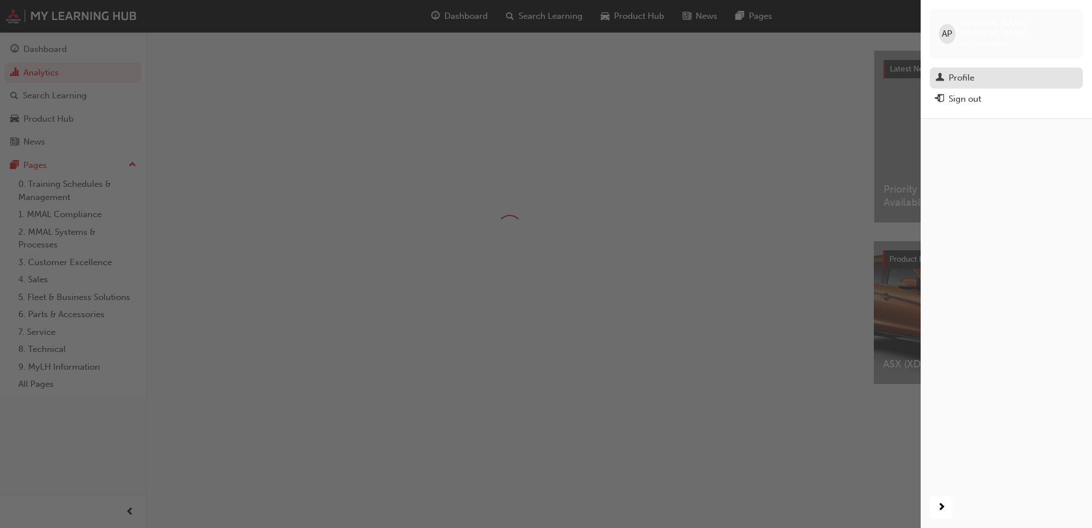
click at [947, 71] on div "Profile" at bounding box center [1006, 78] width 142 height 14
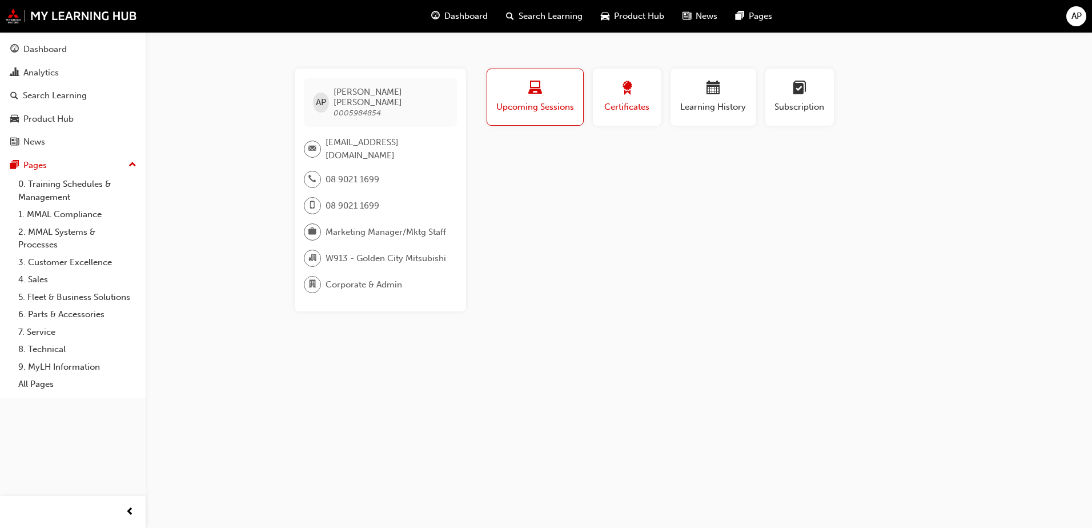
click at [620, 101] on span "Certificates" at bounding box center [626, 106] width 51 height 13
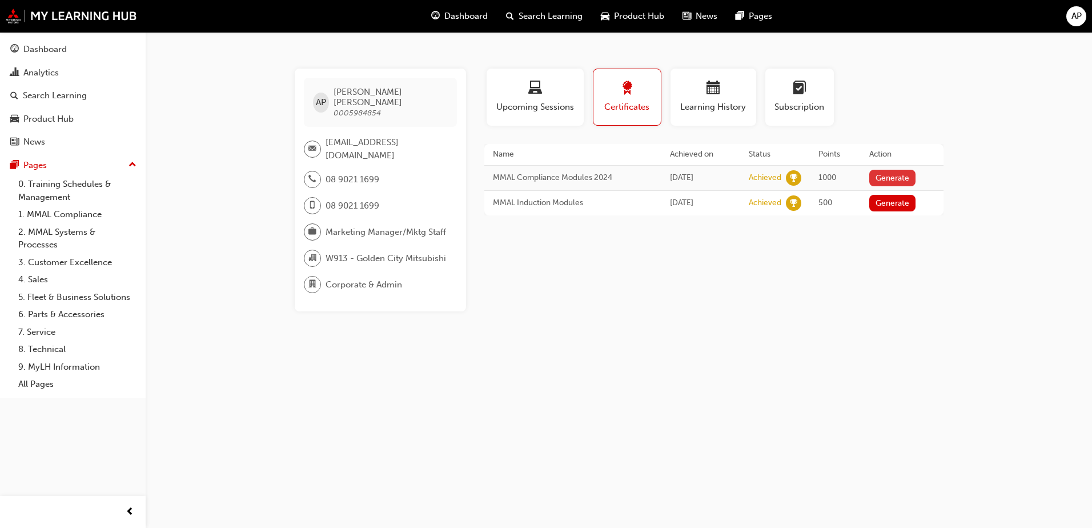
click at [891, 179] on button "Generate" at bounding box center [892, 178] width 47 height 17
click at [899, 178] on link "Download PDF" at bounding box center [889, 177] width 53 height 10
